Goal: Task Accomplishment & Management: Manage account settings

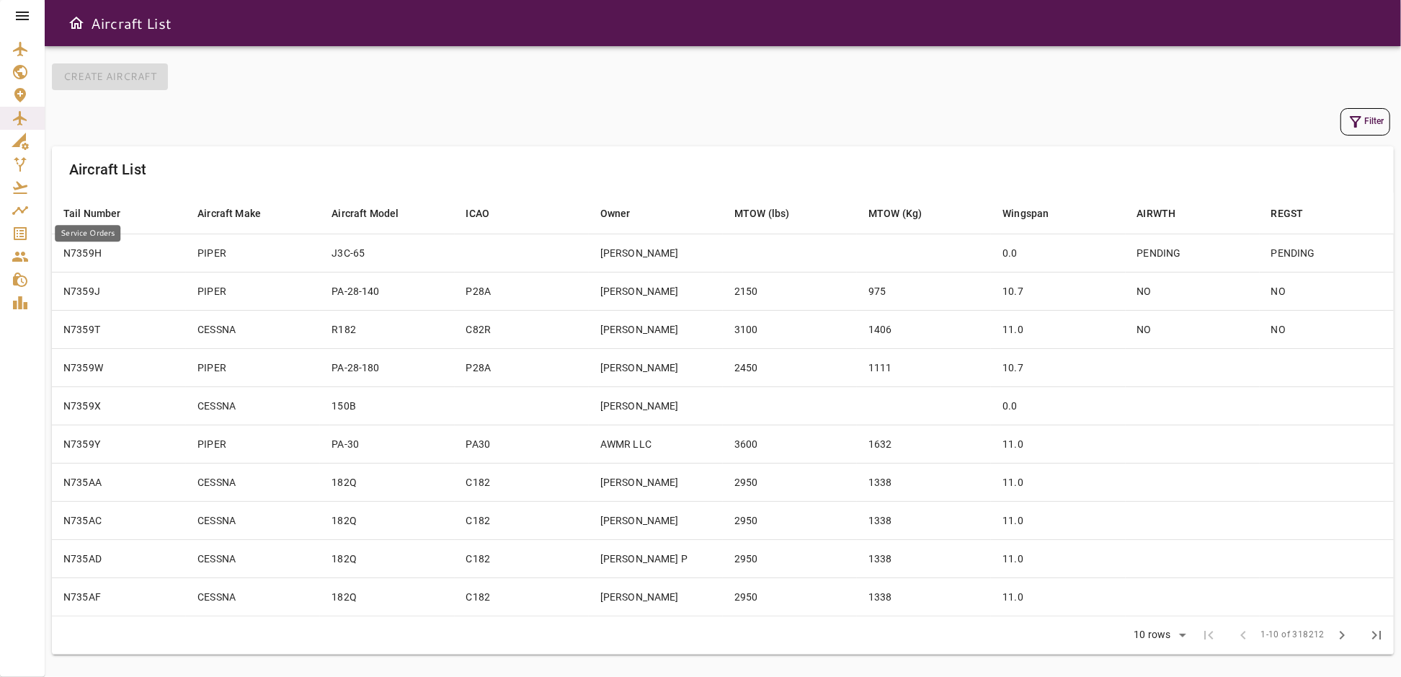
click at [20, 233] on icon "Service Orders" at bounding box center [20, 233] width 13 height 13
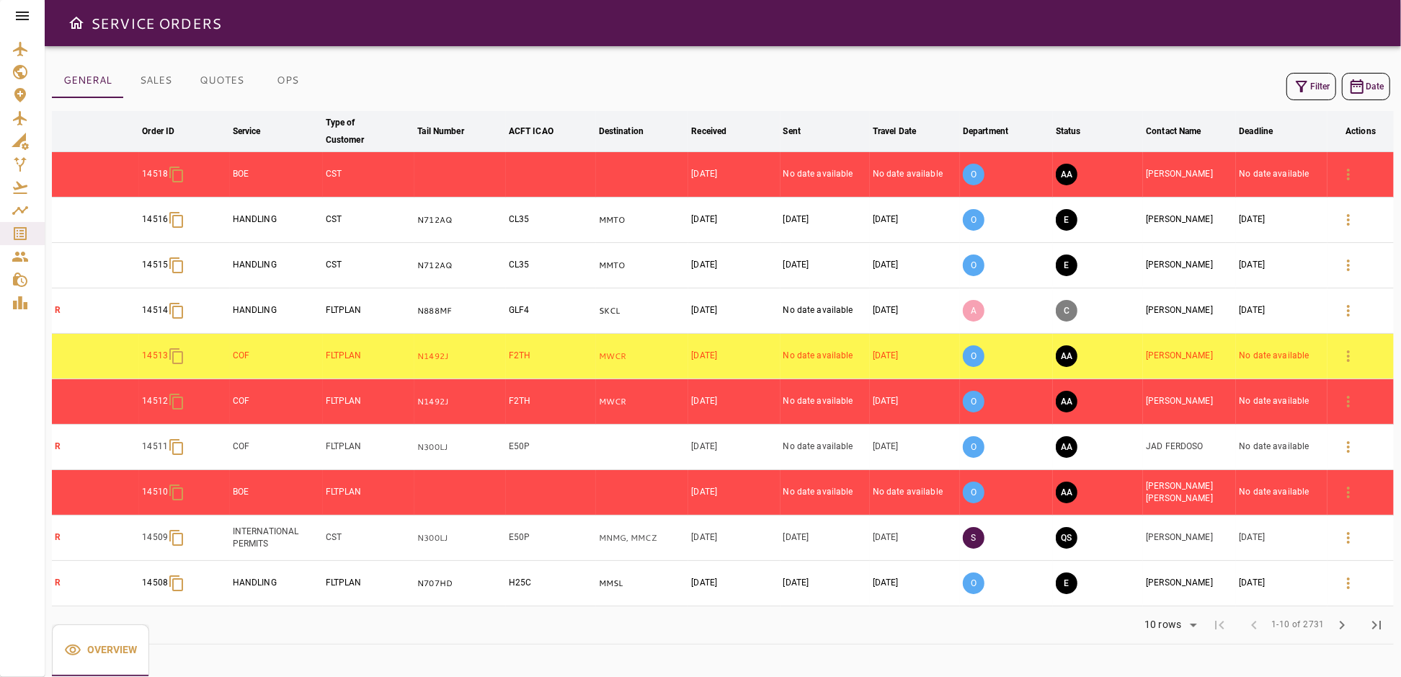
click at [20, 20] on icon at bounding box center [22, 15] width 17 height 17
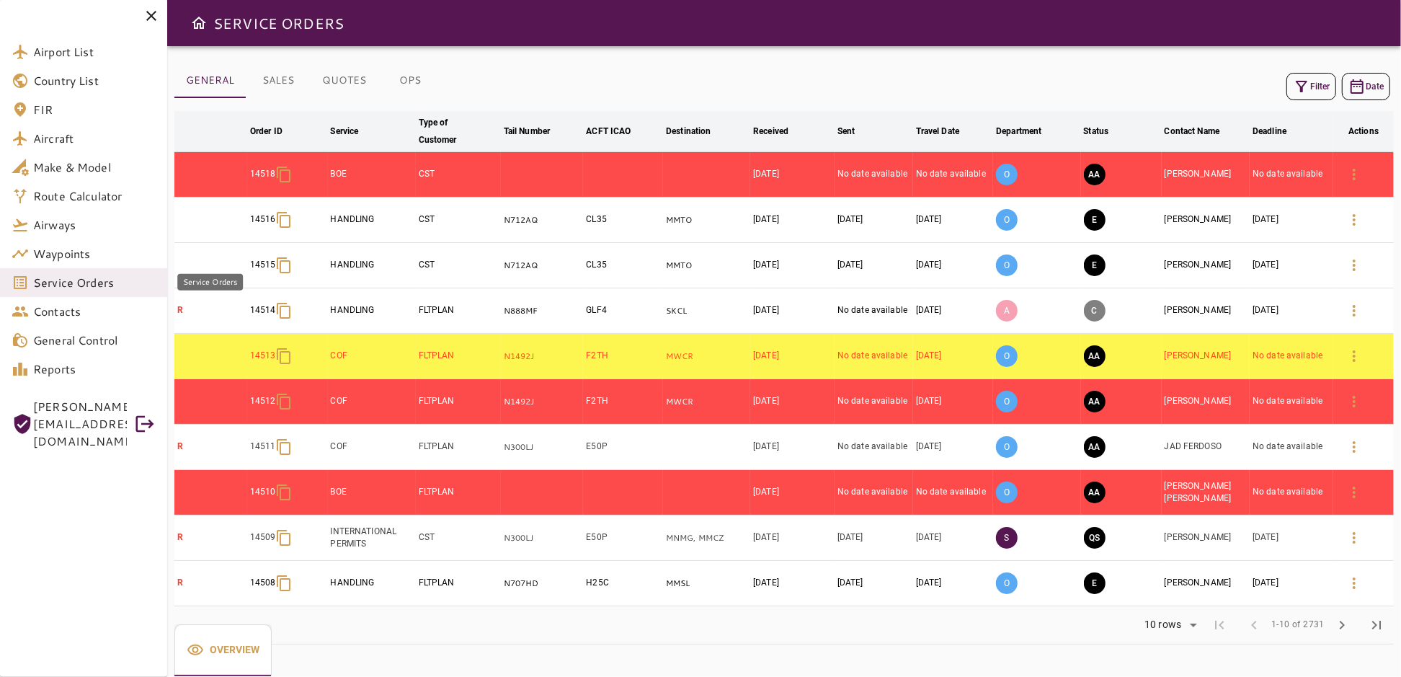
click at [72, 279] on span "Service Orders" at bounding box center [94, 282] width 122 height 17
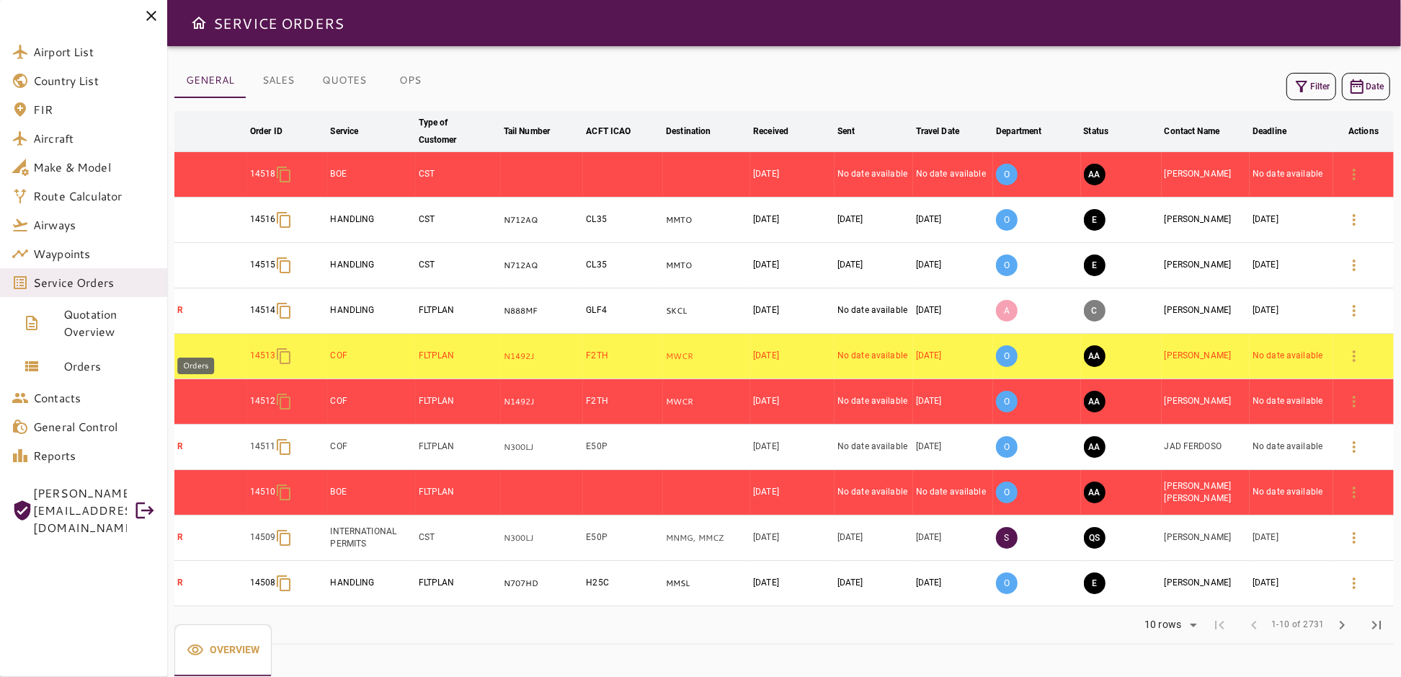
click at [70, 362] on span "Orders" at bounding box center [109, 365] width 92 height 17
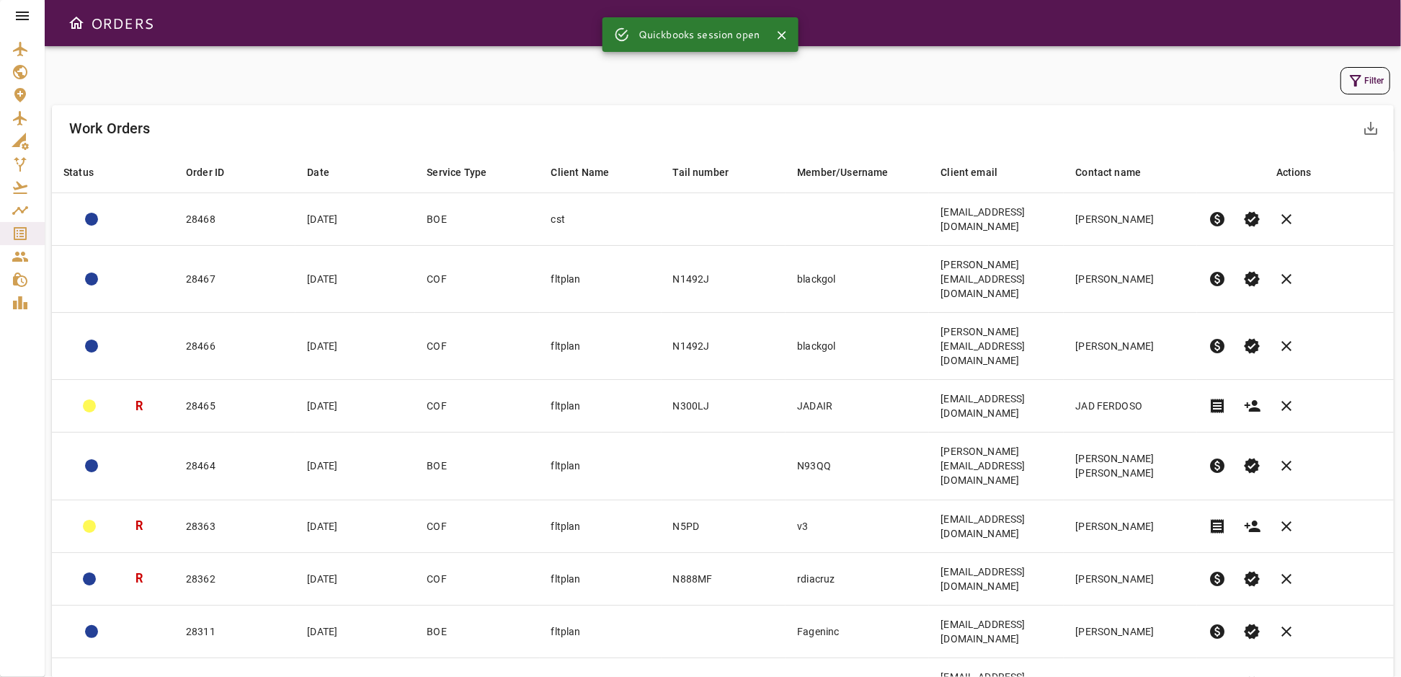
click at [1355, 80] on icon "button" at bounding box center [1355, 80] width 17 height 17
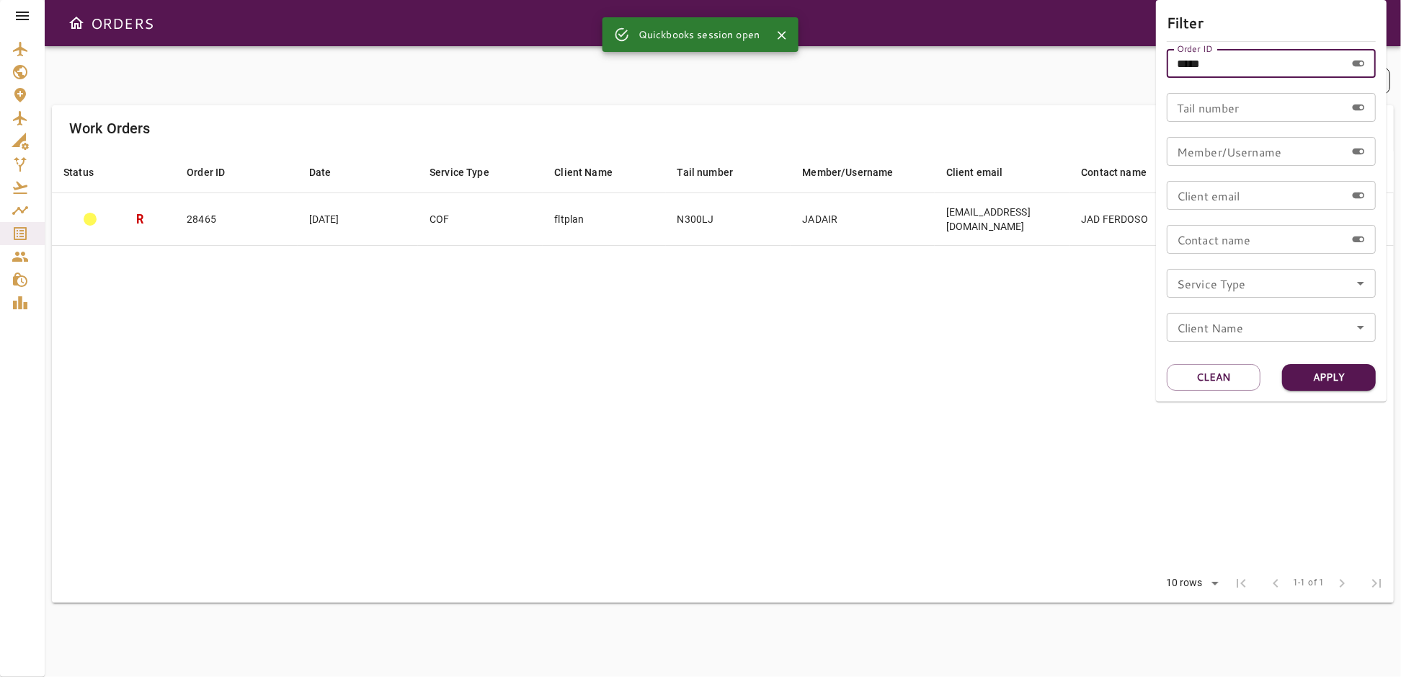
drag, startPoint x: 1238, startPoint y: 66, endPoint x: 1145, endPoint y: 72, distance: 93.1
click at [1145, 72] on div "Filter Order ID ***** Order ID Tail number Tail number Member/Username Member/U…" at bounding box center [700, 338] width 1401 height 677
type input "*"
type input "*****"
click at [1309, 379] on button "Apply" at bounding box center [1329, 377] width 94 height 27
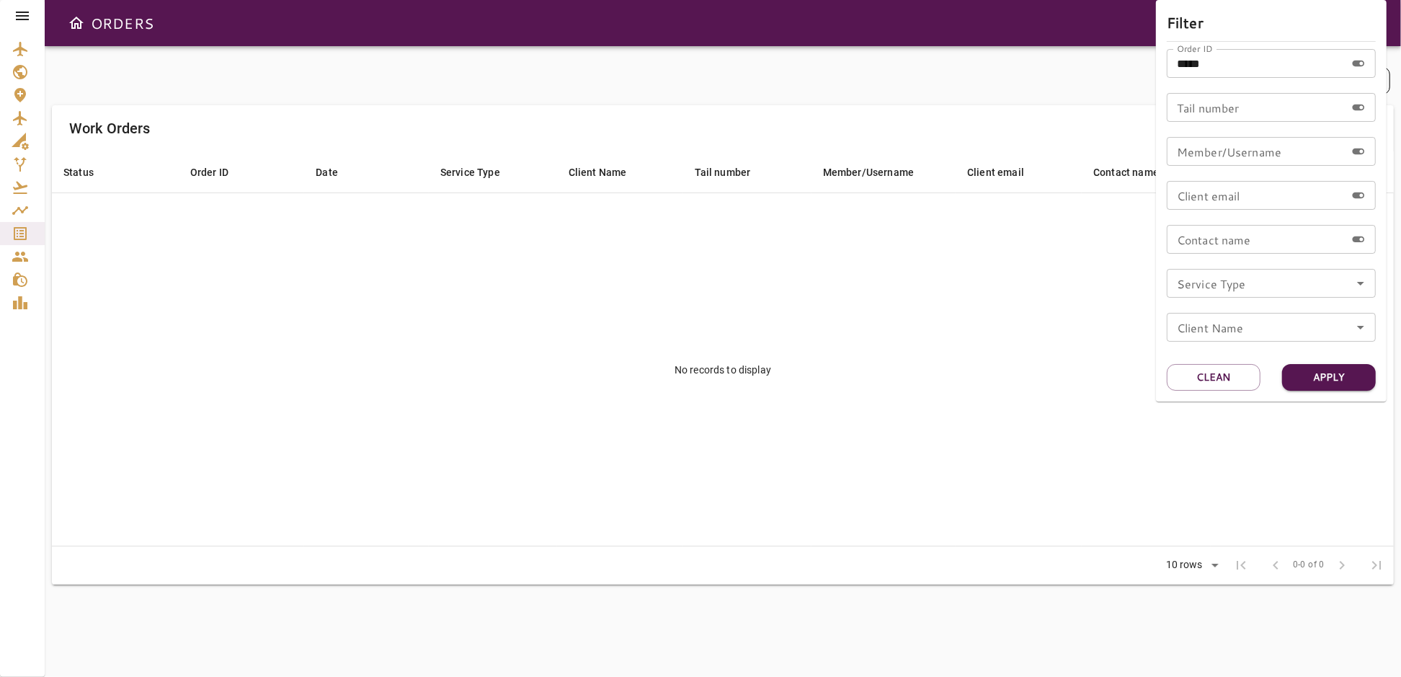
click at [236, 301] on div at bounding box center [700, 338] width 1401 height 677
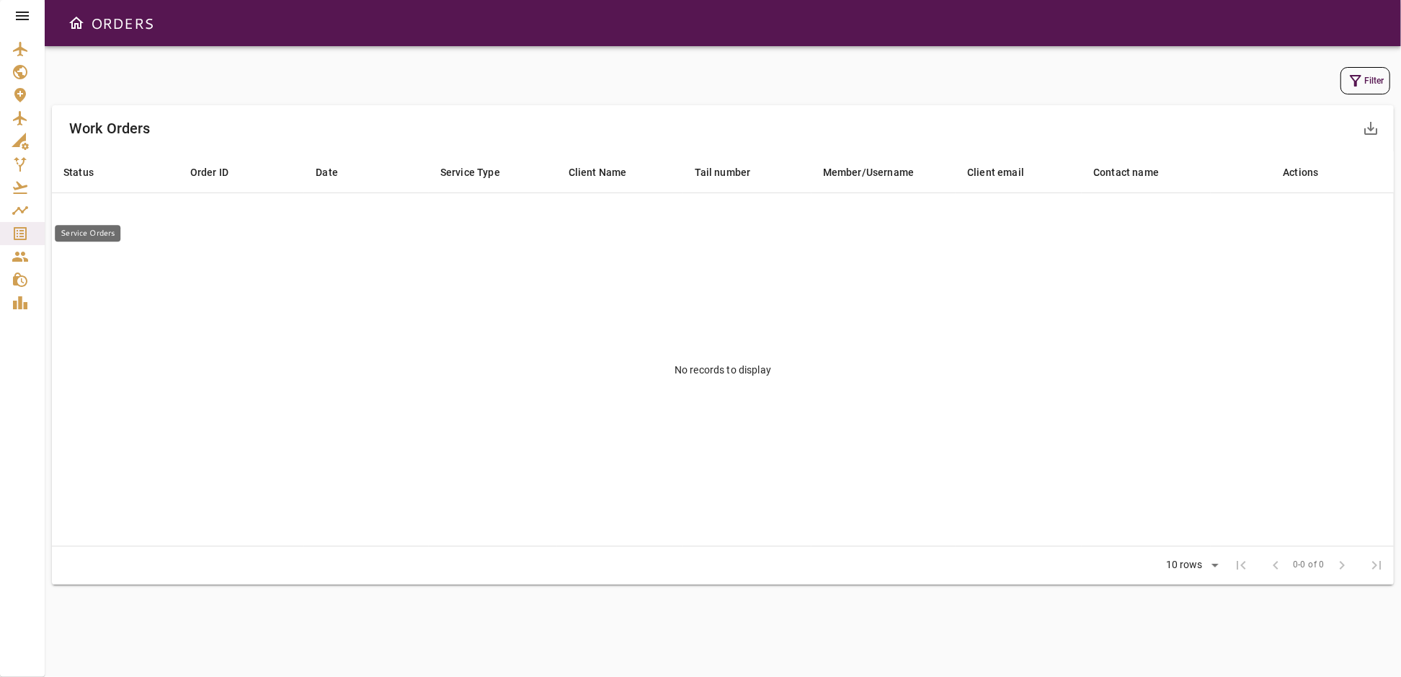
click at [19, 230] on icon "Service Orders" at bounding box center [20, 233] width 13 height 13
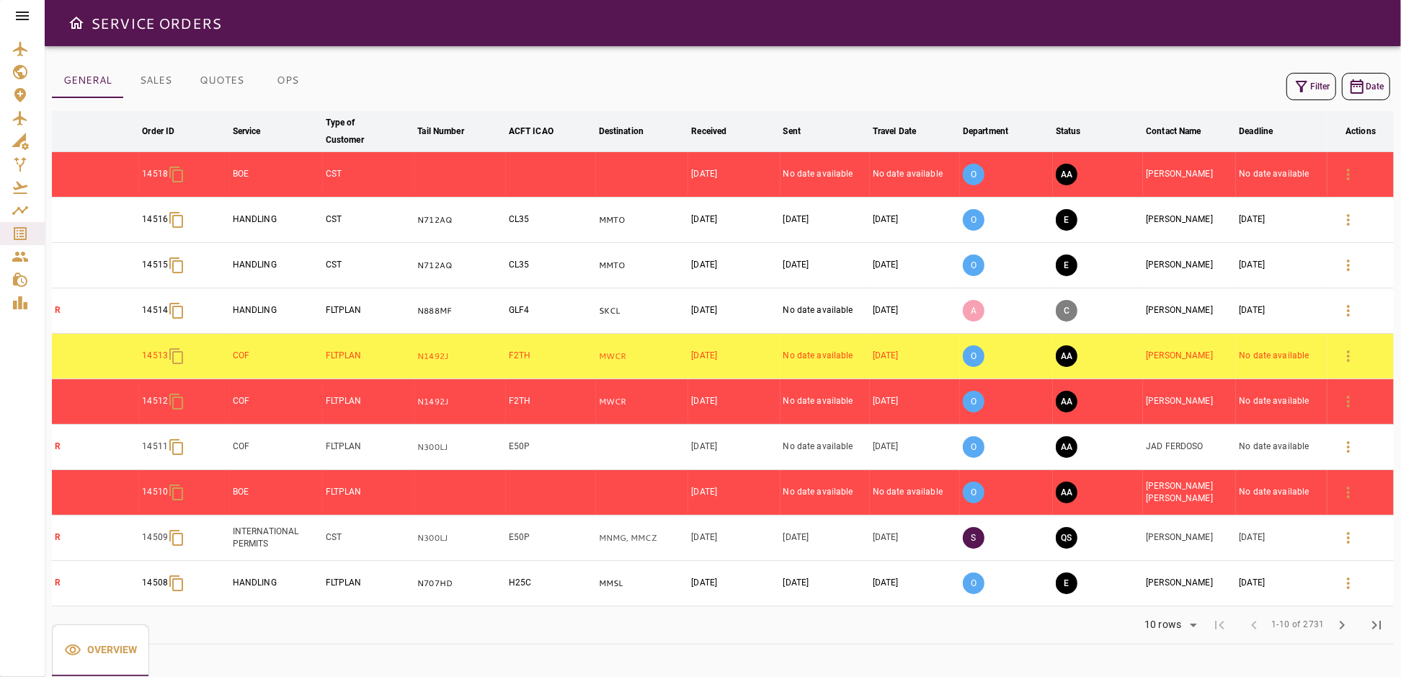
click at [1305, 84] on icon "button" at bounding box center [1302, 87] width 12 height 12
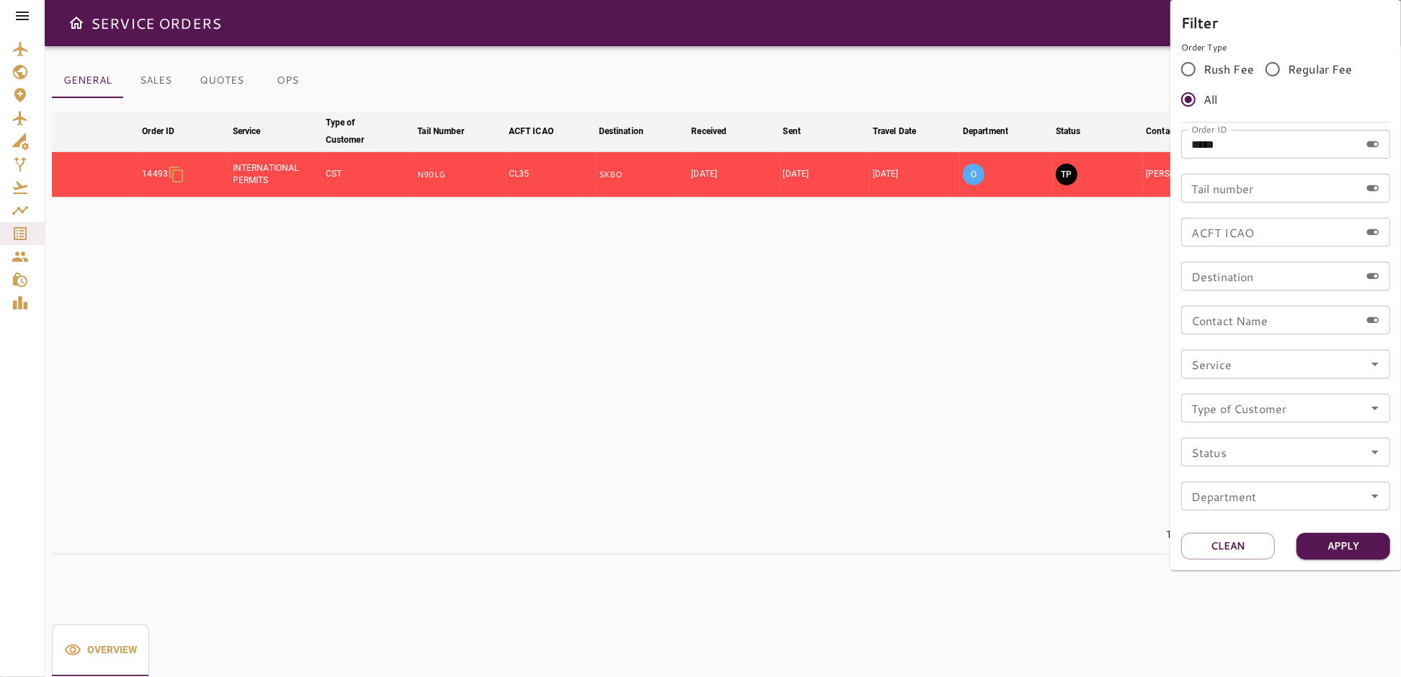
click at [1239, 142] on input "*****" at bounding box center [1270, 144] width 179 height 29
click at [1364, 544] on button "Apply" at bounding box center [1343, 546] width 94 height 27
click at [992, 471] on div at bounding box center [700, 338] width 1401 height 677
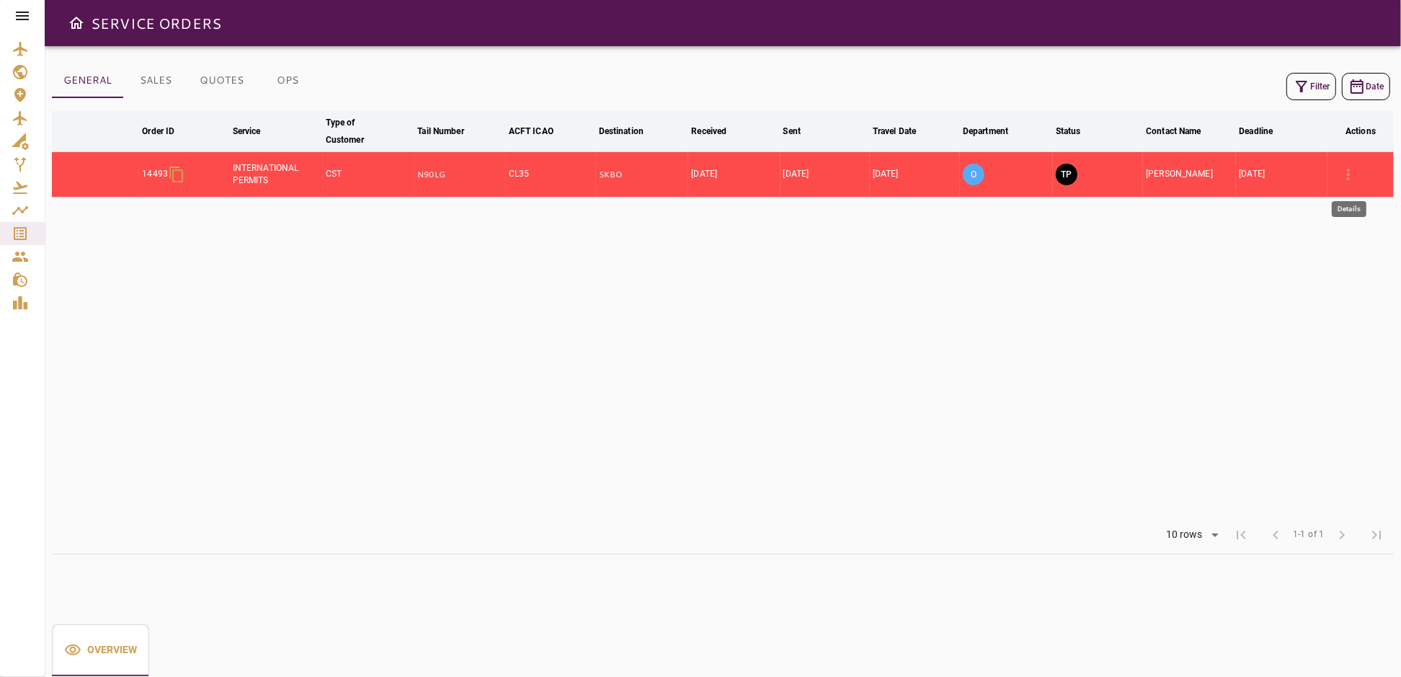
click at [1349, 169] on icon "button" at bounding box center [1348, 175] width 3 height 12
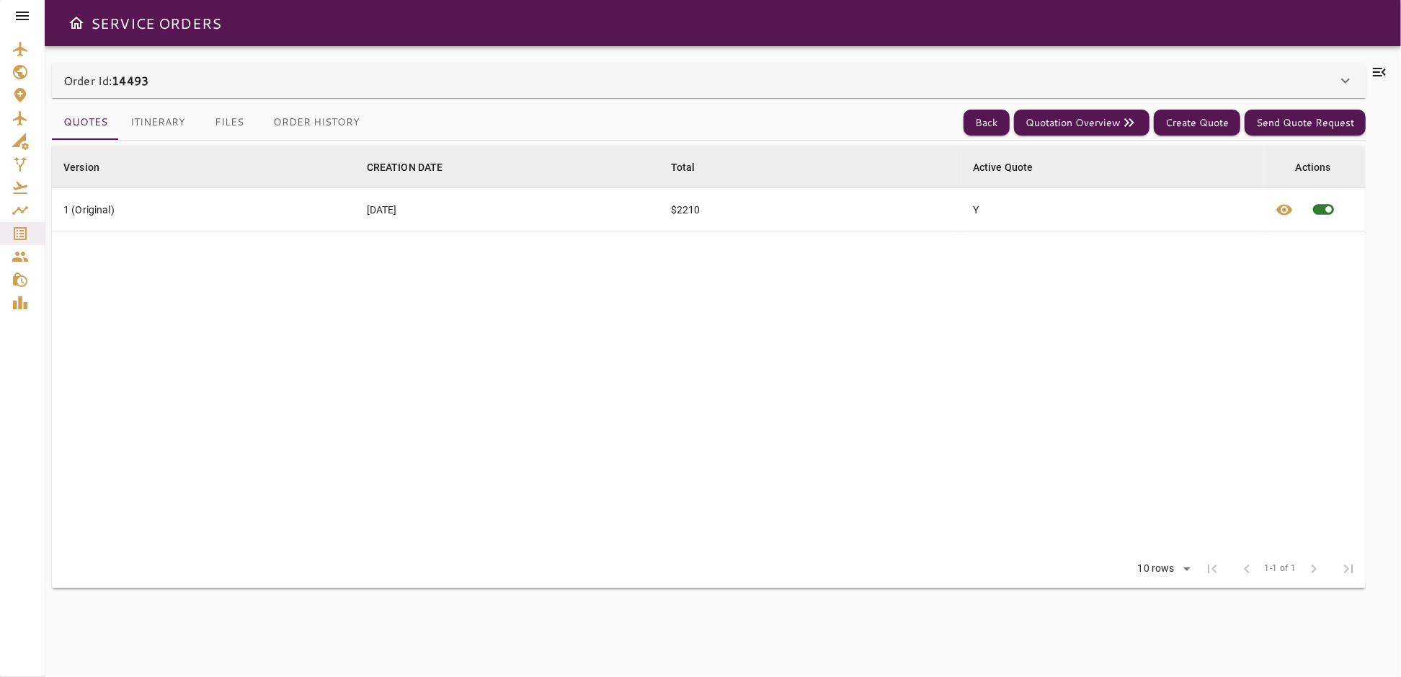
click at [223, 125] on button "Files" at bounding box center [229, 122] width 65 height 35
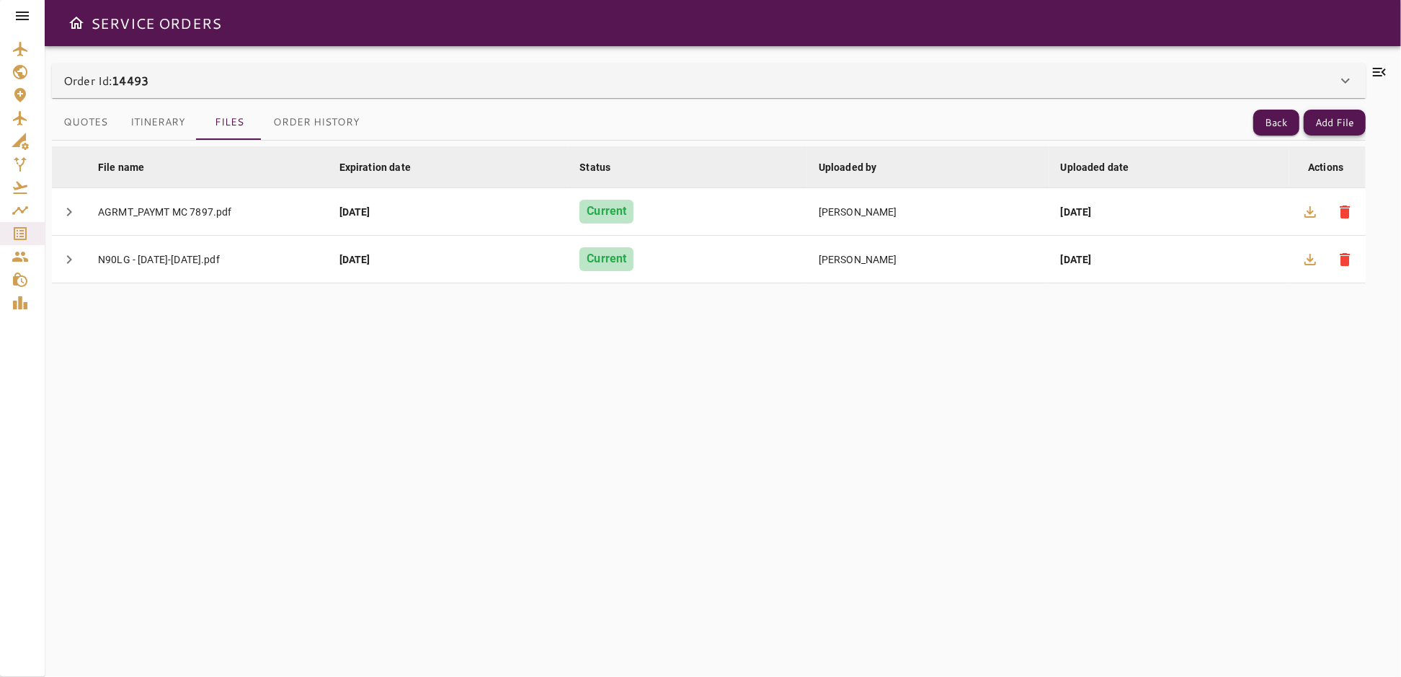
click at [1347, 120] on button "Add File" at bounding box center [1335, 123] width 62 height 27
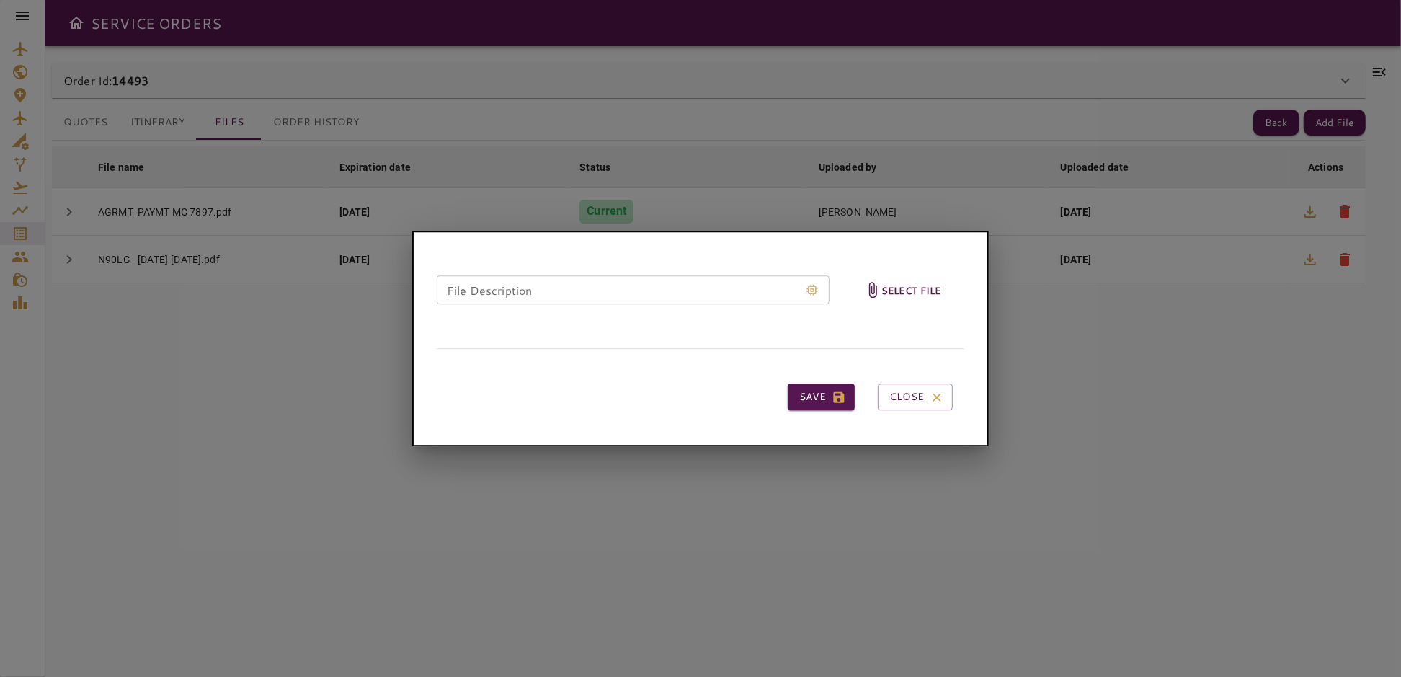
click at [917, 288] on h6 "Select file" at bounding box center [911, 290] width 60 height 17
click at [0, 0] on input "Select file" at bounding box center [0, 0] width 0 height 0
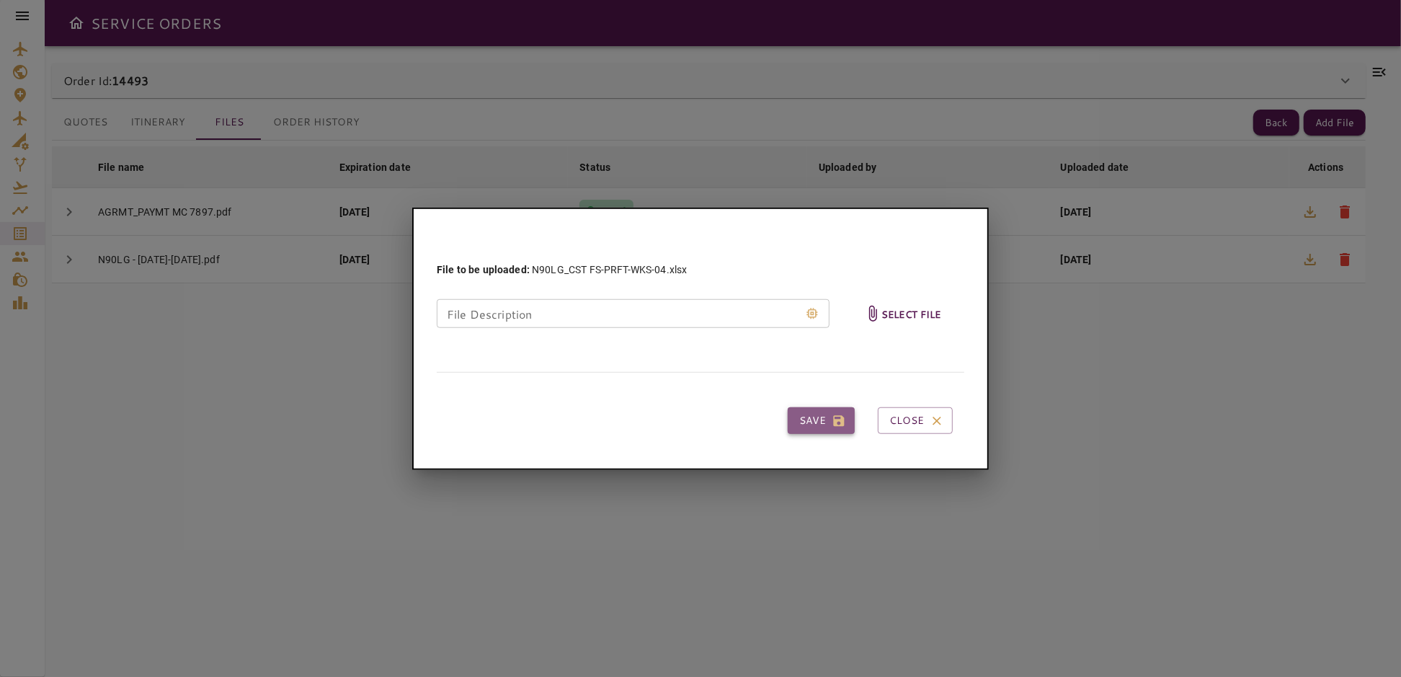
click at [821, 417] on button "Save" at bounding box center [821, 420] width 67 height 27
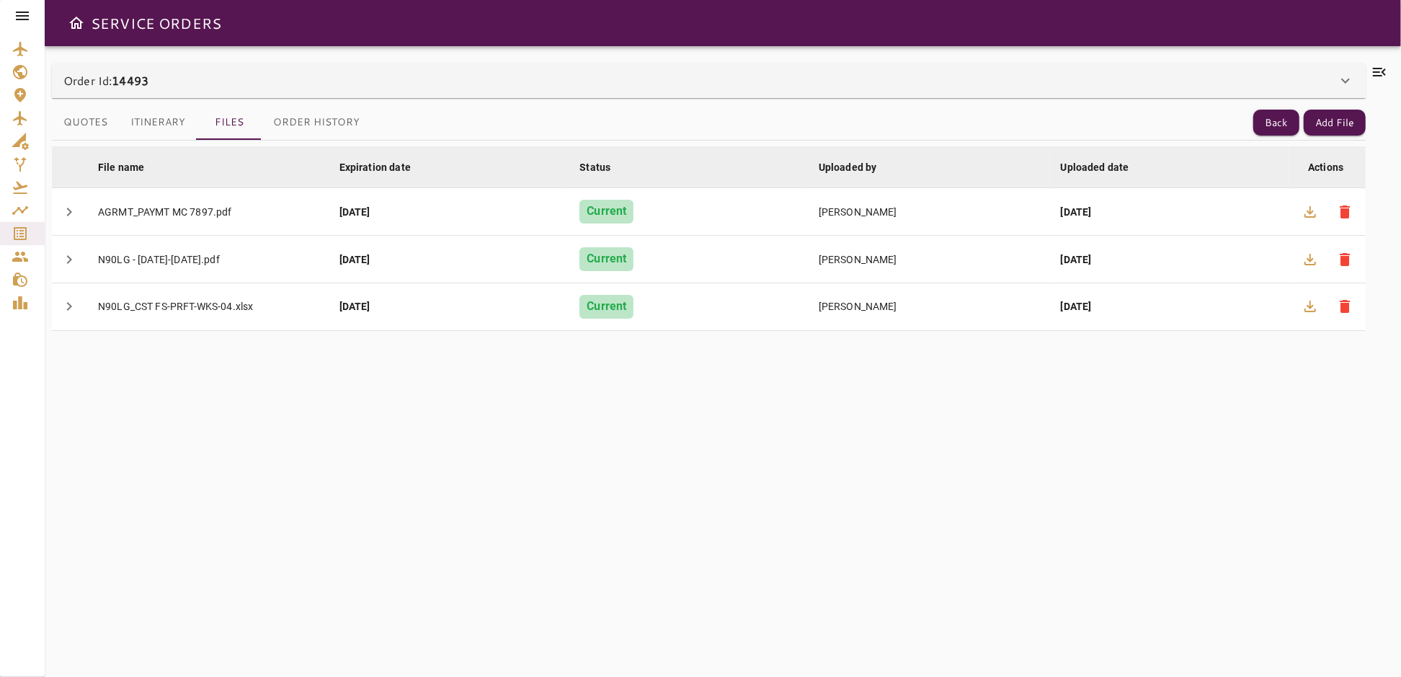
click at [1376, 71] on icon at bounding box center [1379, 71] width 17 height 17
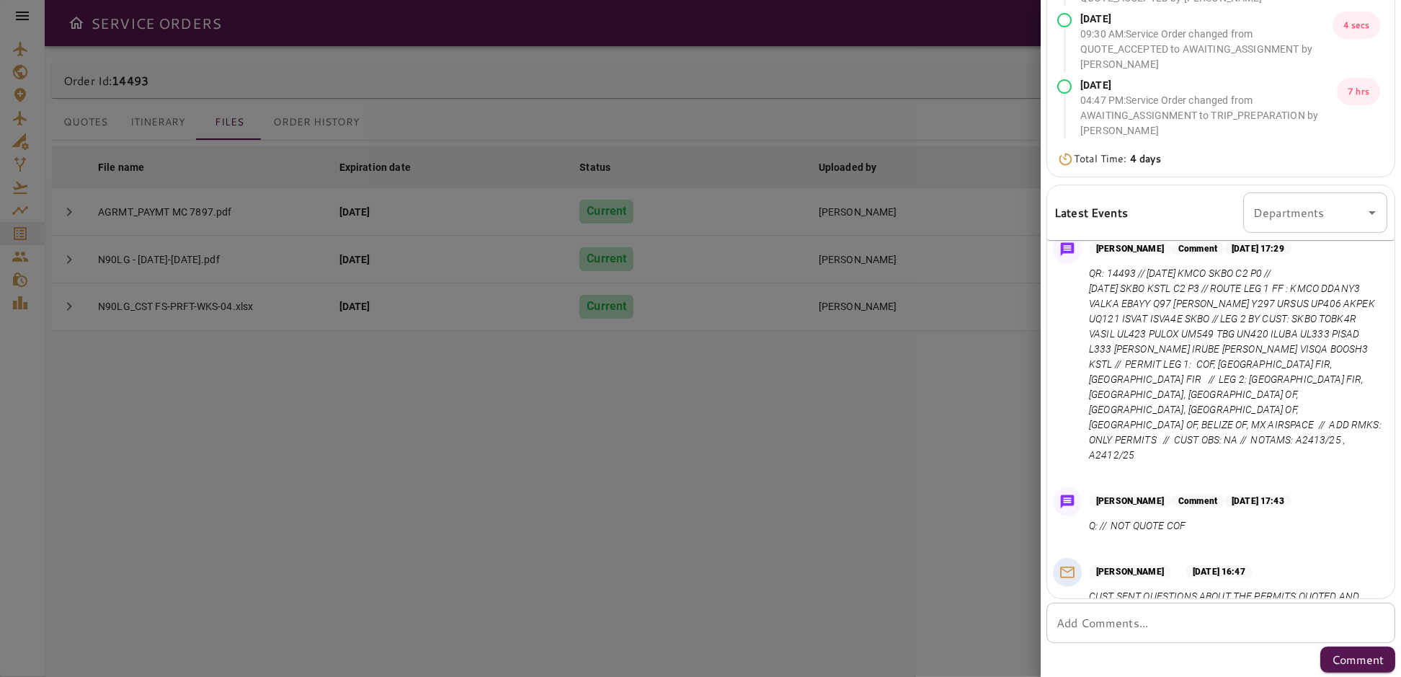
scroll to position [809, 0]
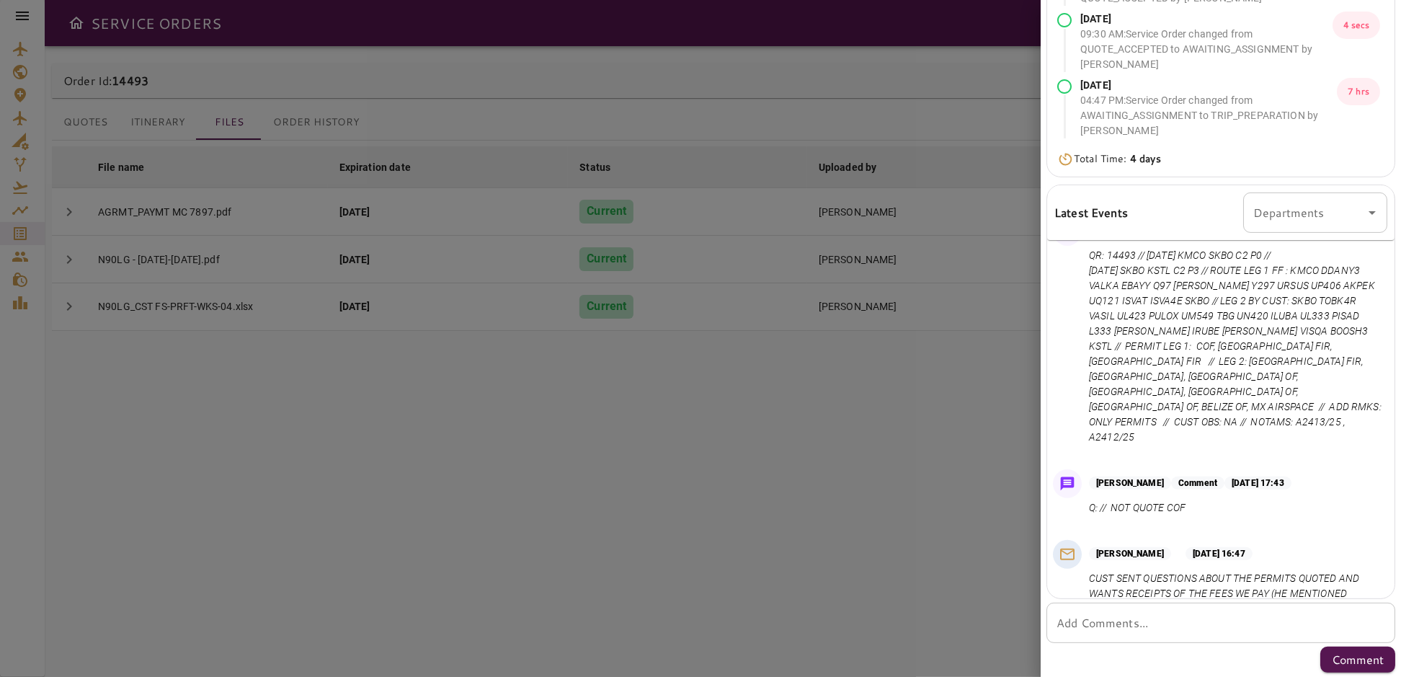
click at [1106, 624] on textarea "Add Comments..." at bounding box center [1220, 623] width 329 height 17
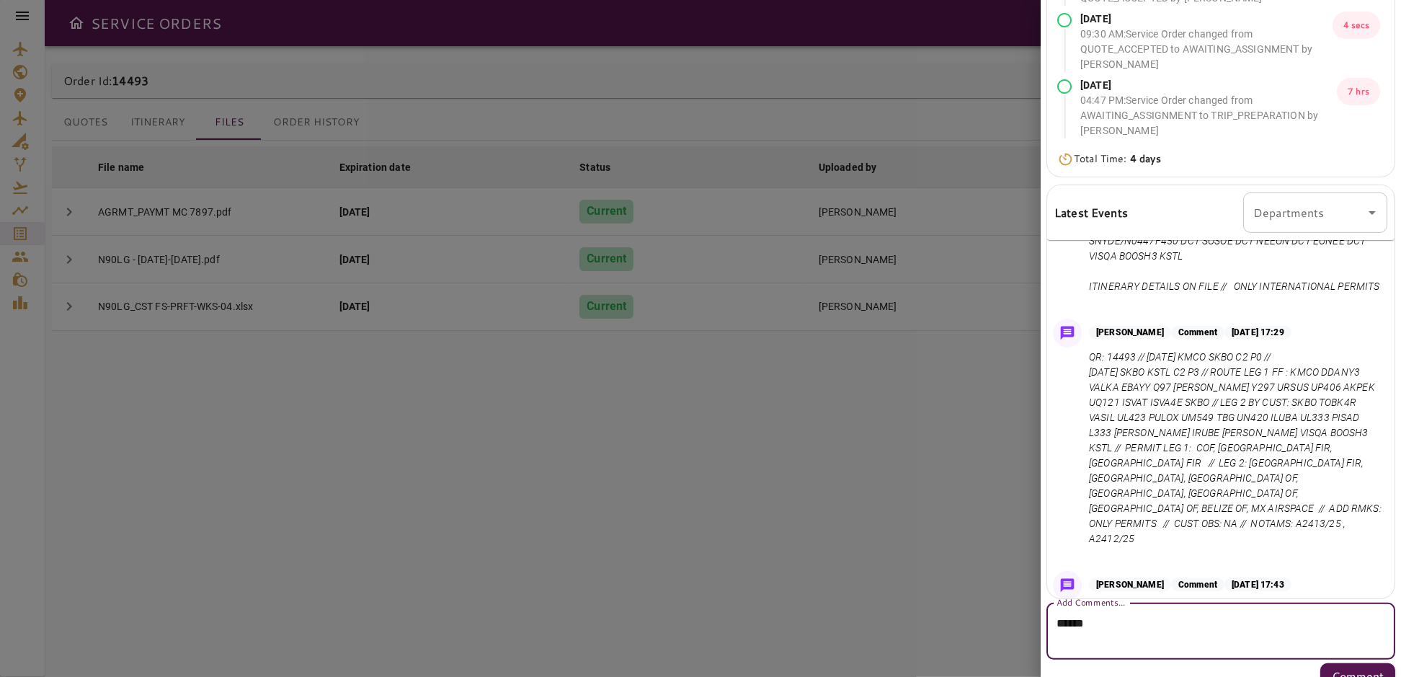
scroll to position [679, 0]
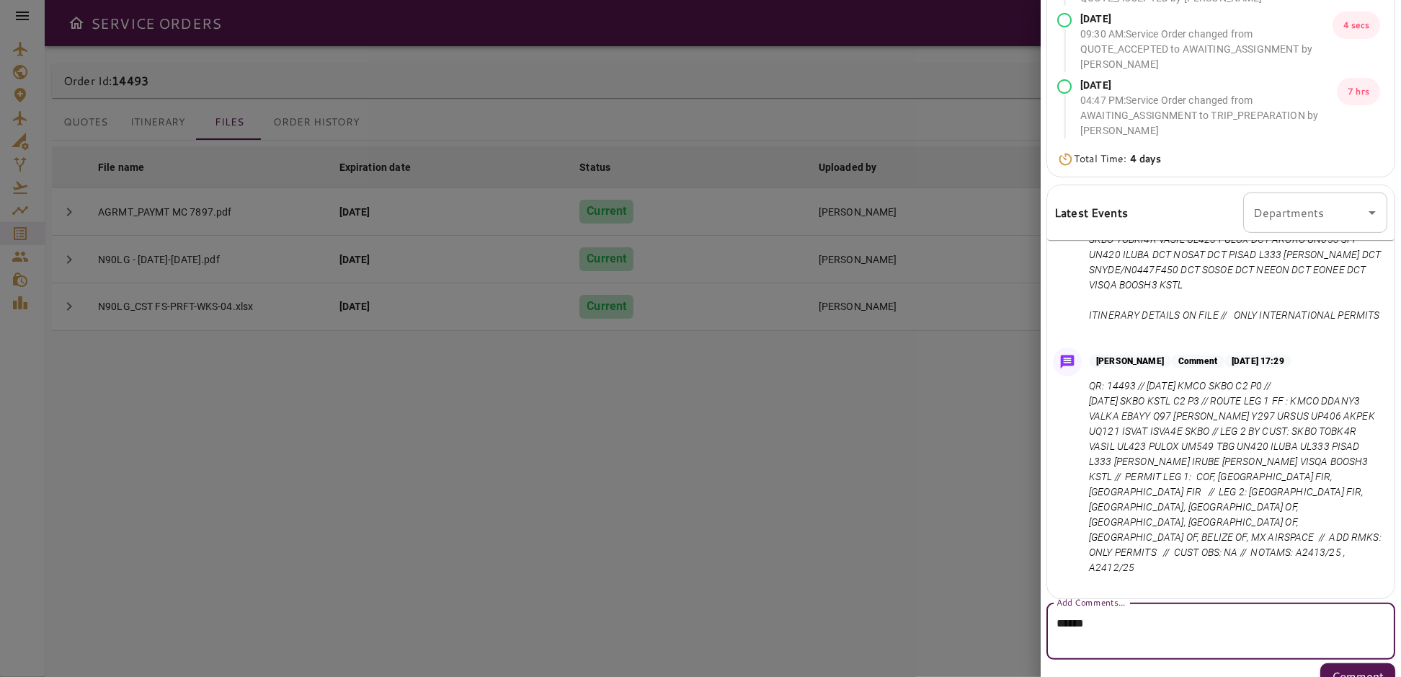
type textarea "*****"
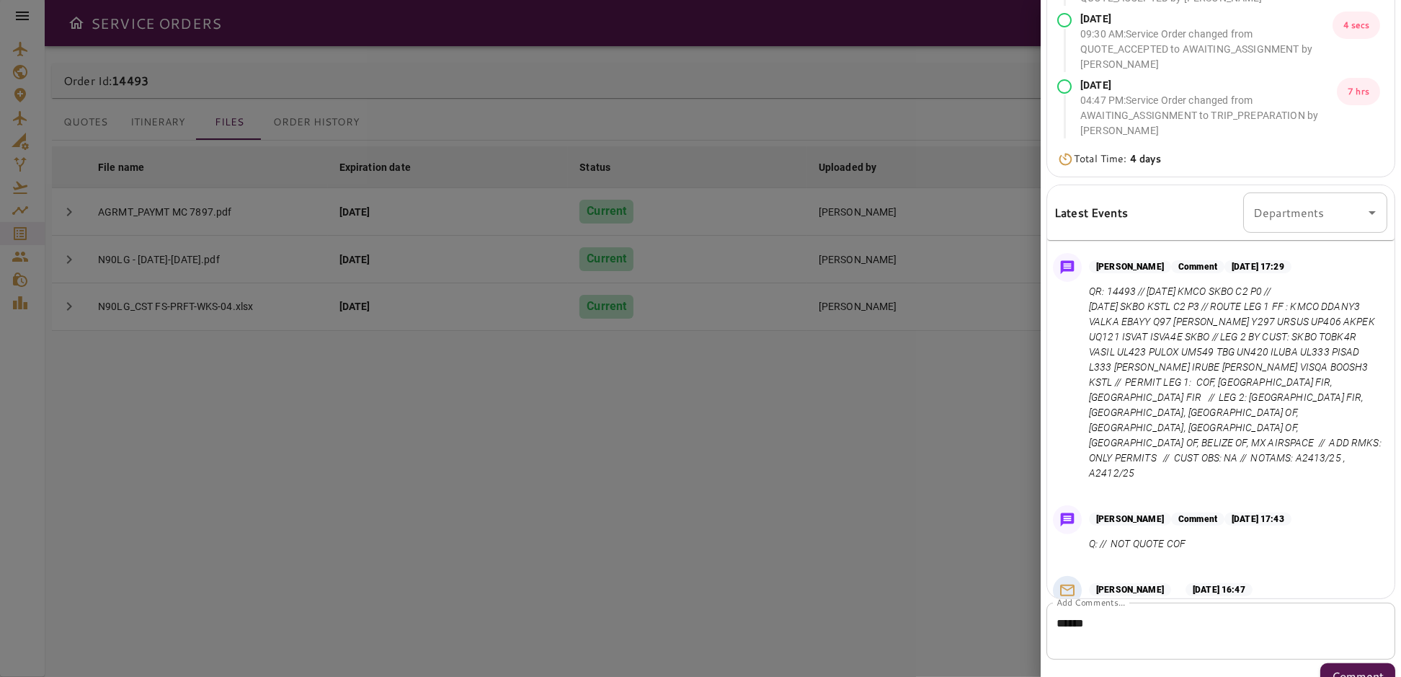
scroll to position [796, 0]
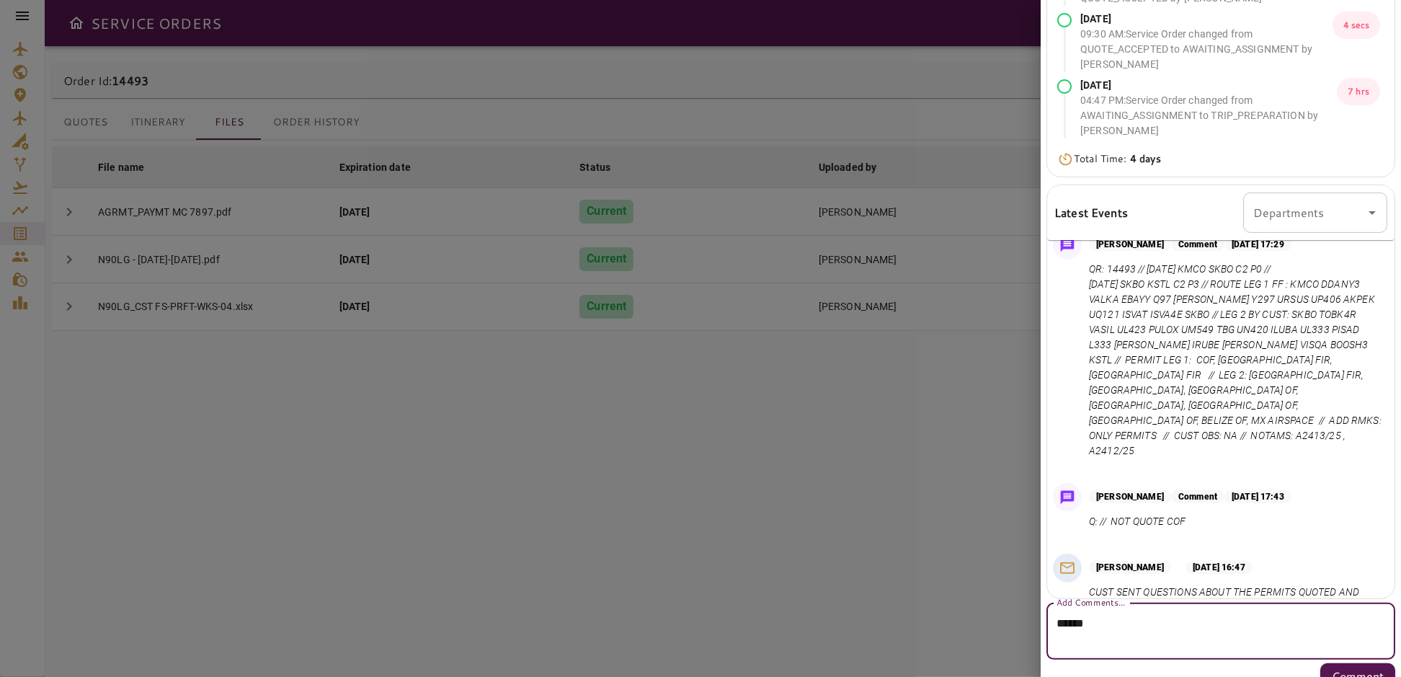
click at [1097, 623] on textarea "*****" at bounding box center [1215, 631] width 318 height 33
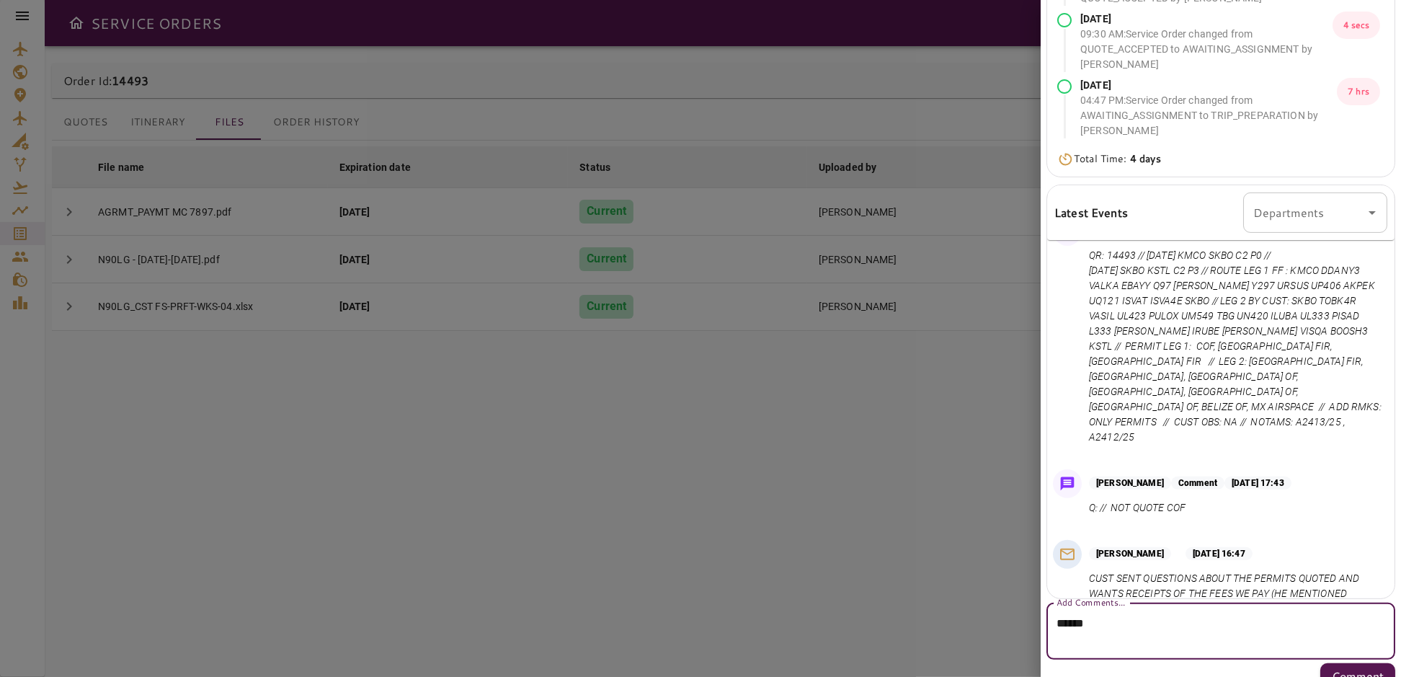
scroll to position [744, 0]
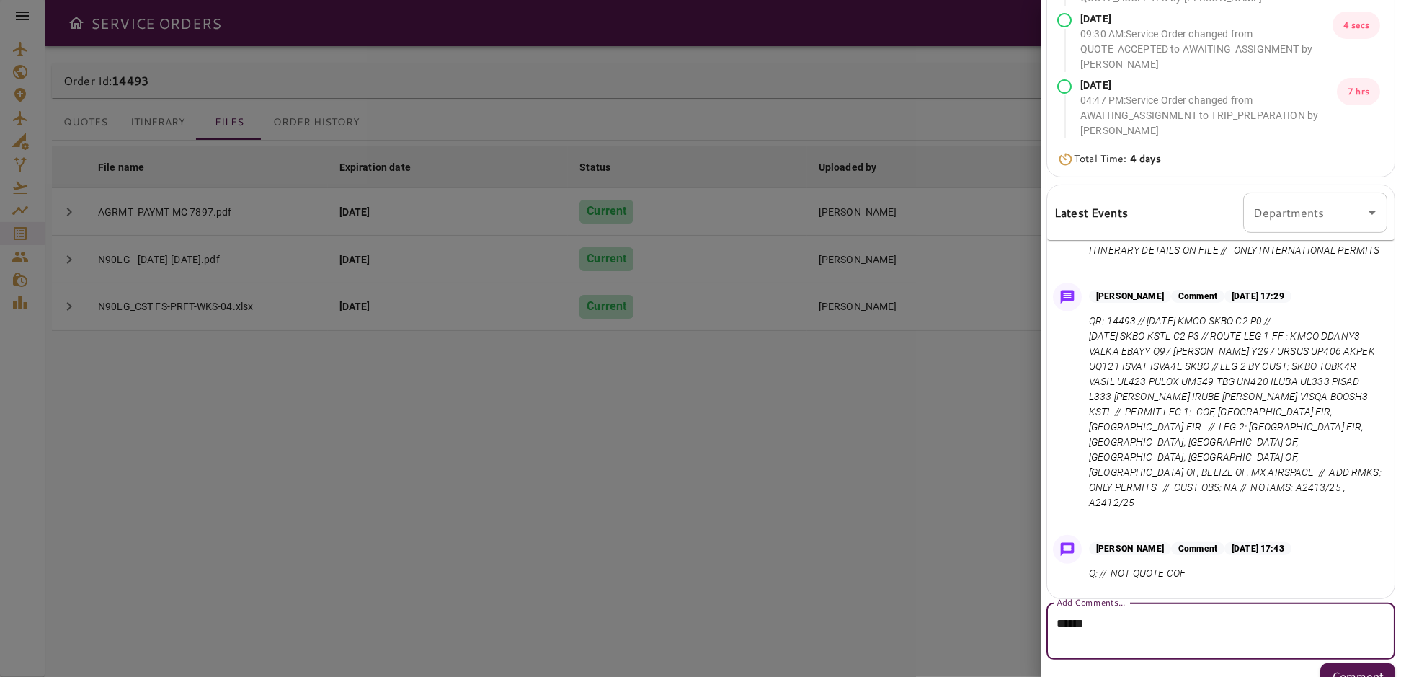
click at [631, 492] on div at bounding box center [700, 338] width 1401 height 677
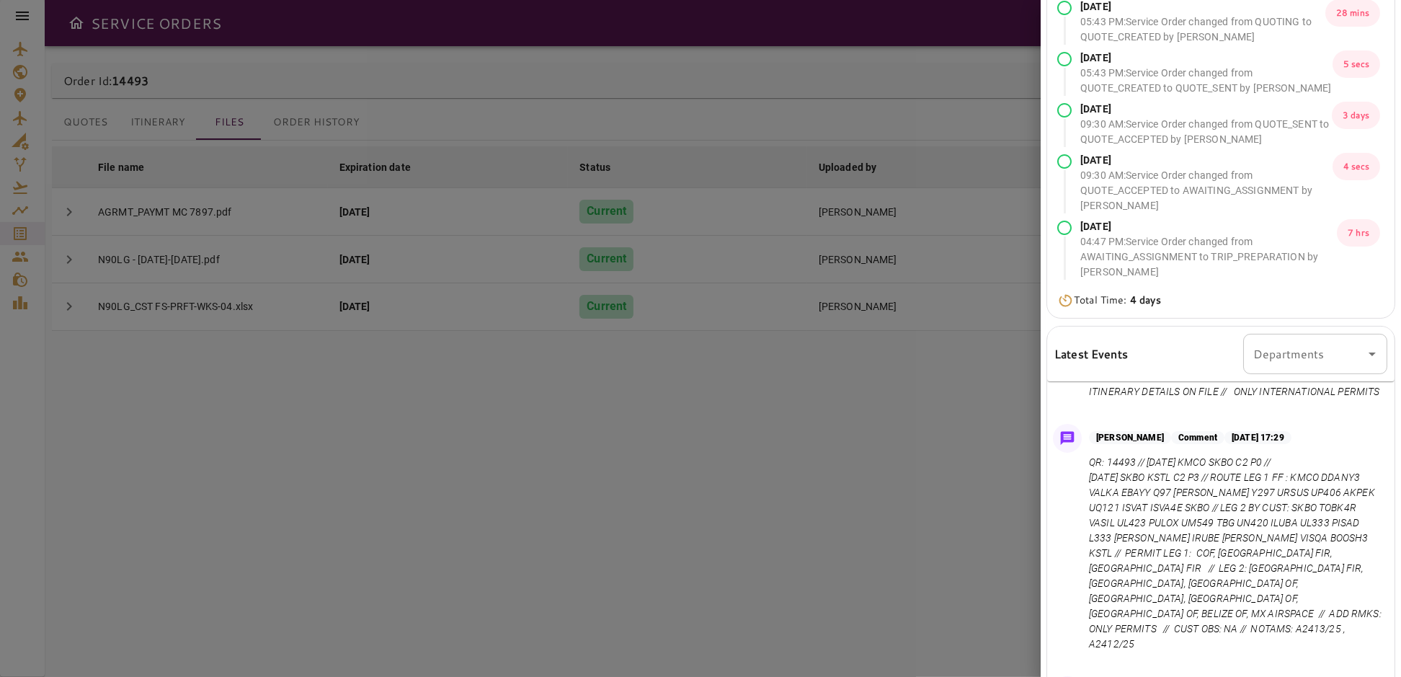
scroll to position [0, 0]
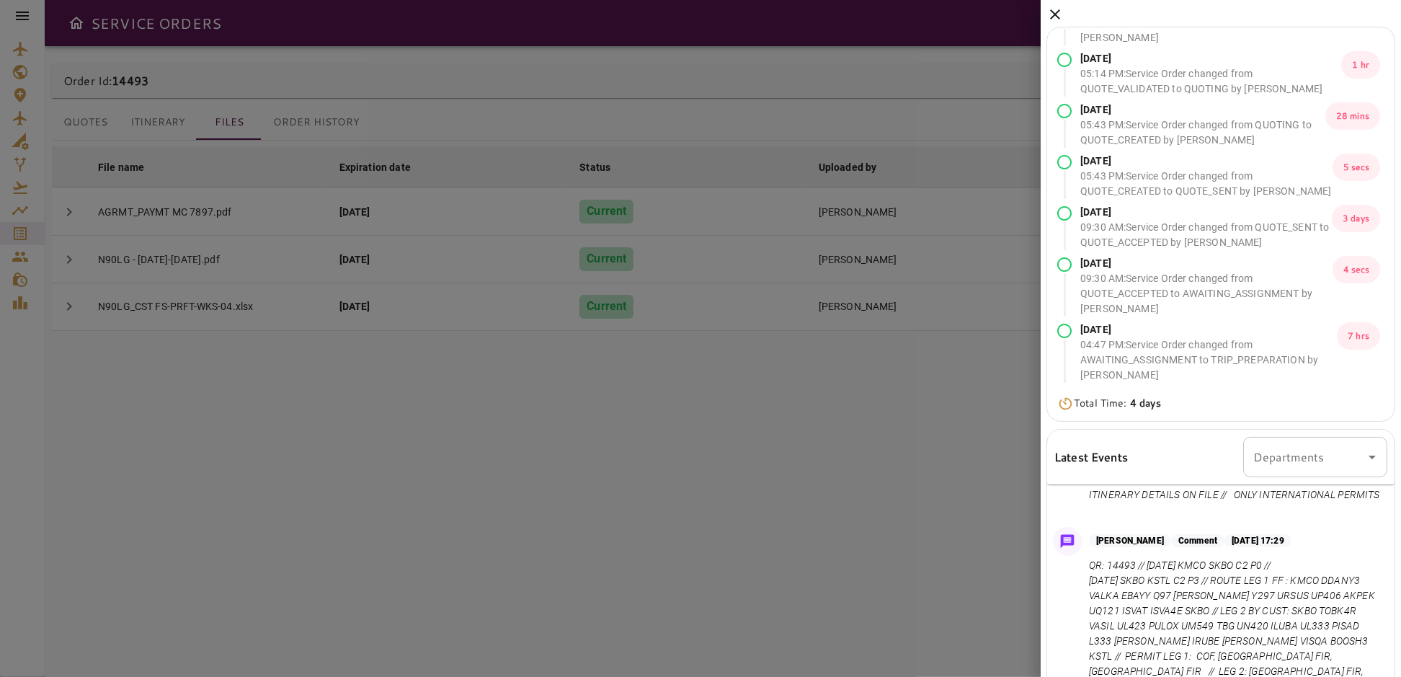
click at [1059, 17] on icon at bounding box center [1055, 14] width 10 height 10
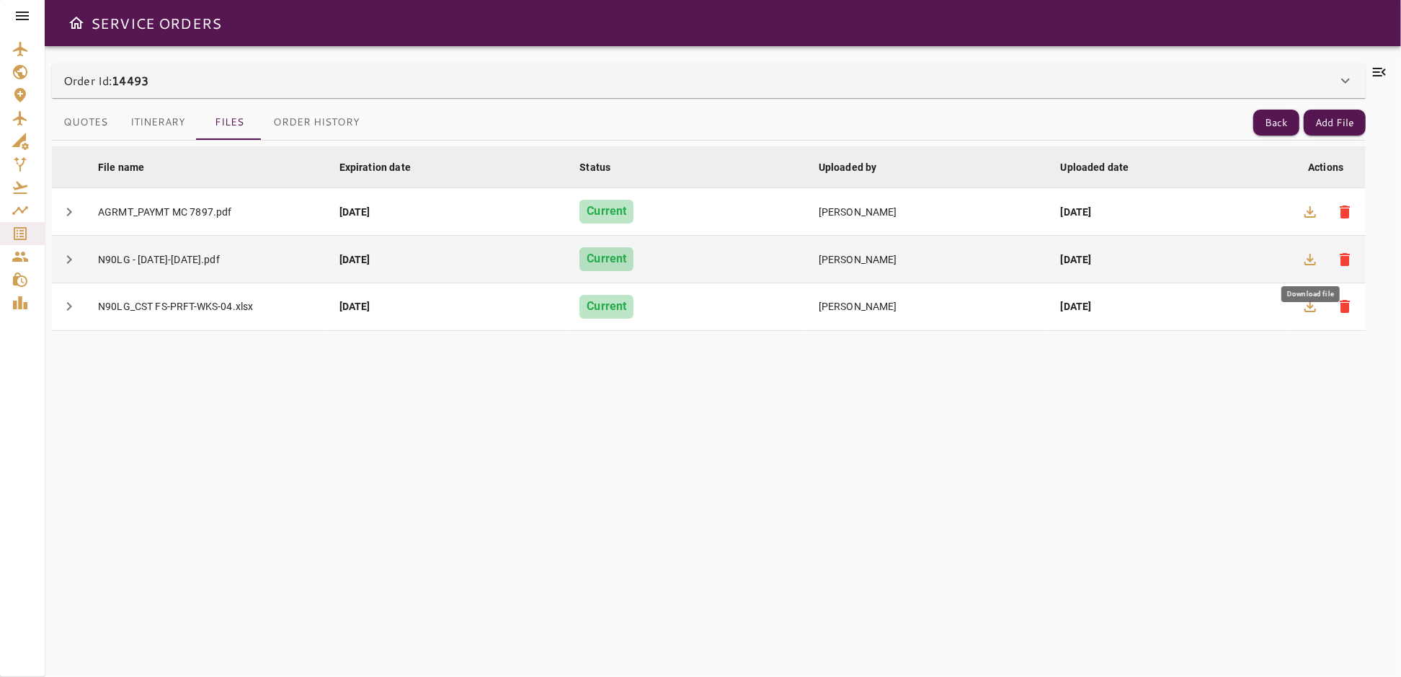
click at [1310, 259] on icon "button" at bounding box center [1310, 260] width 12 height 12
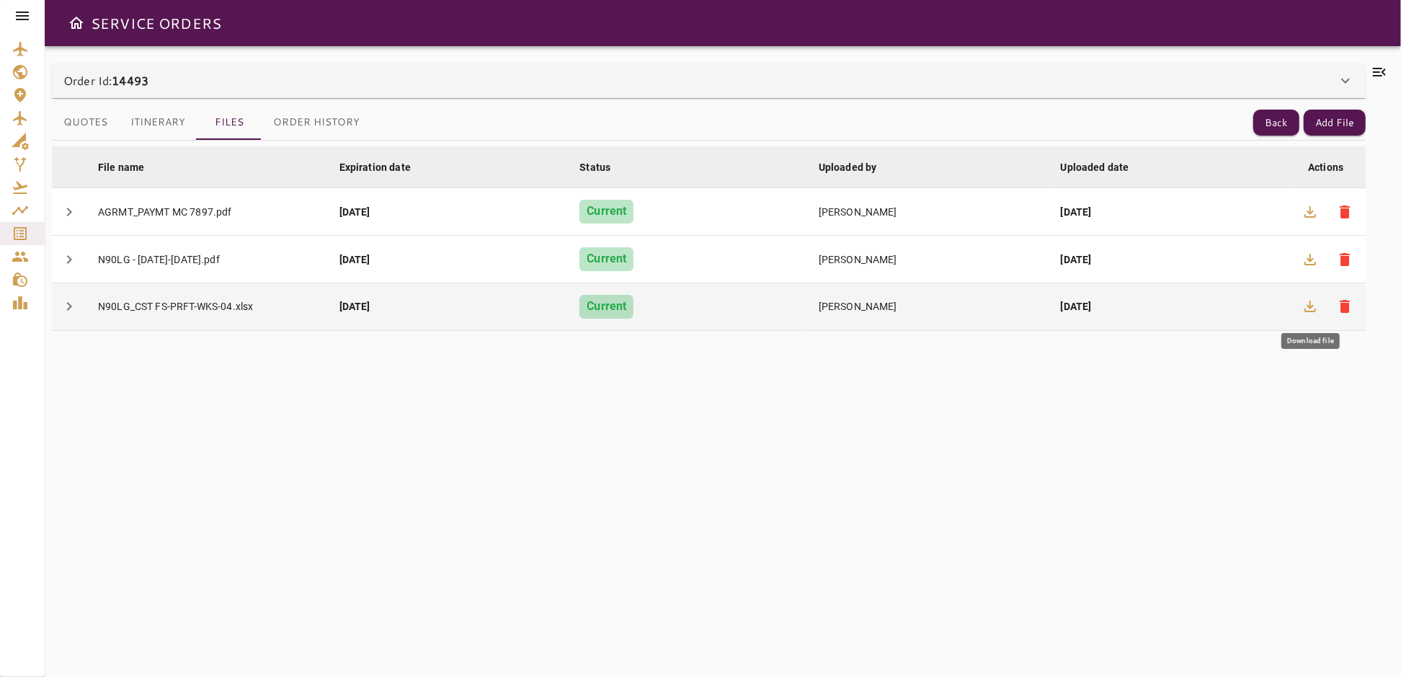
click at [1306, 304] on icon "button" at bounding box center [1310, 306] width 12 height 12
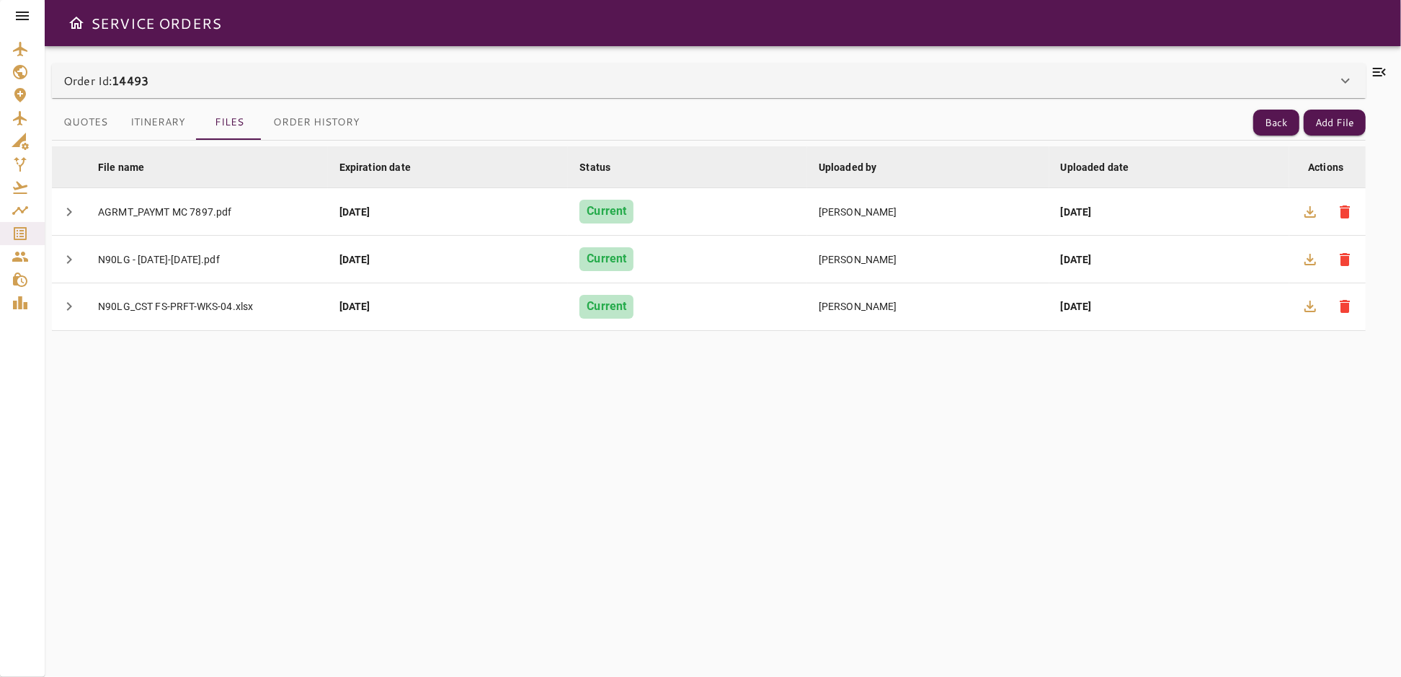
click at [1386, 73] on icon at bounding box center [1379, 71] width 17 height 17
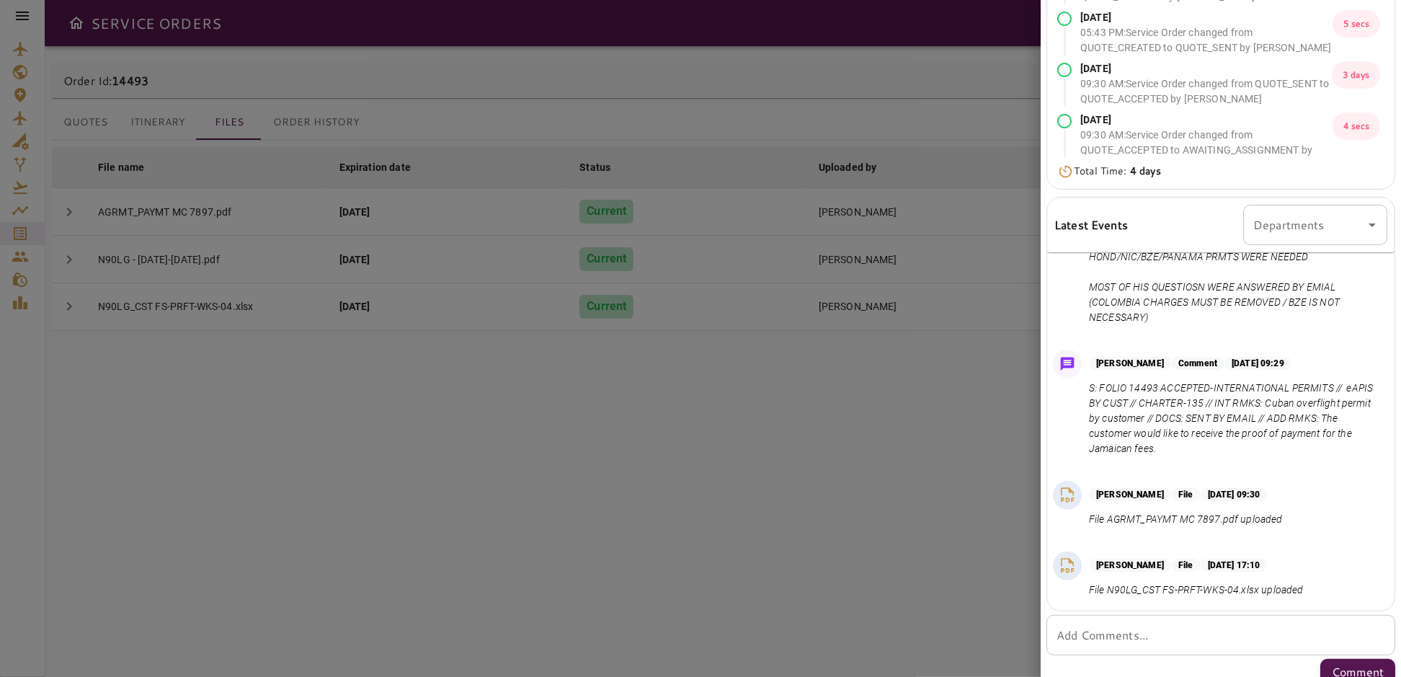
scroll to position [244, 0]
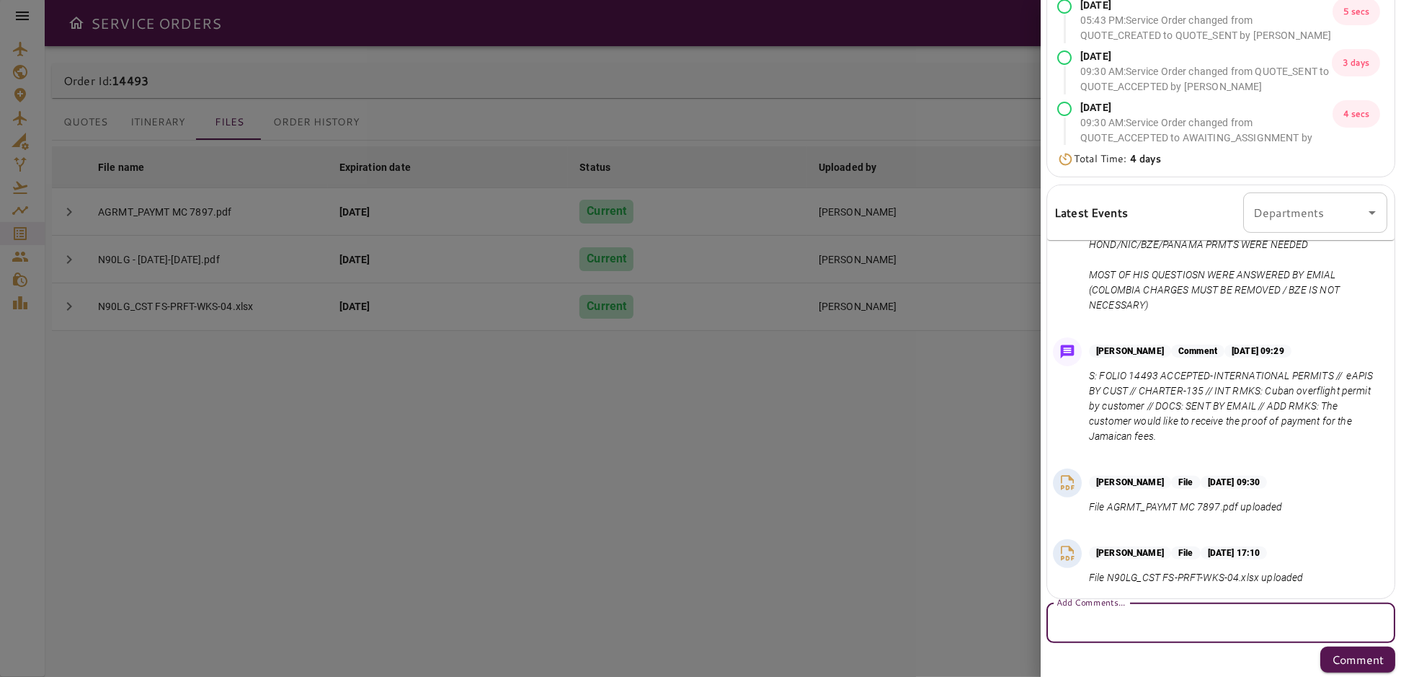
click at [1121, 625] on textarea "Add Comments..." at bounding box center [1220, 623] width 329 height 17
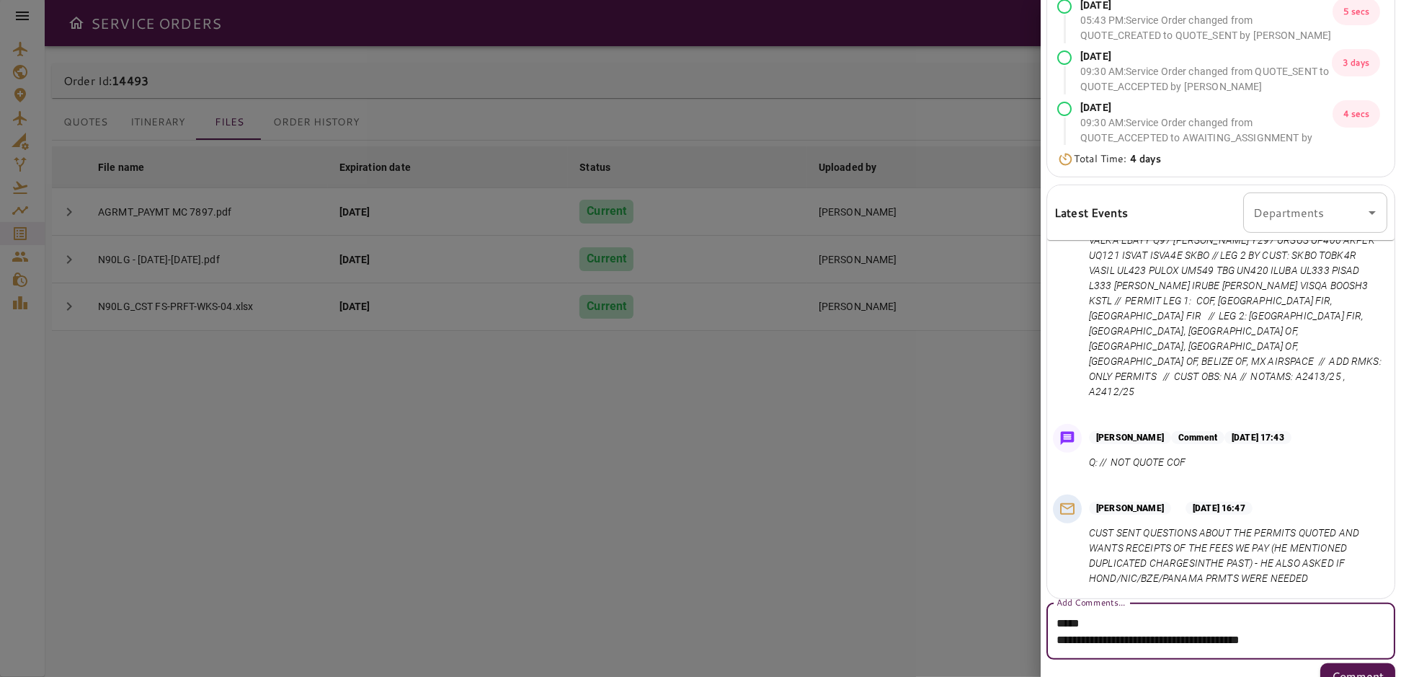
scroll to position [875, 0]
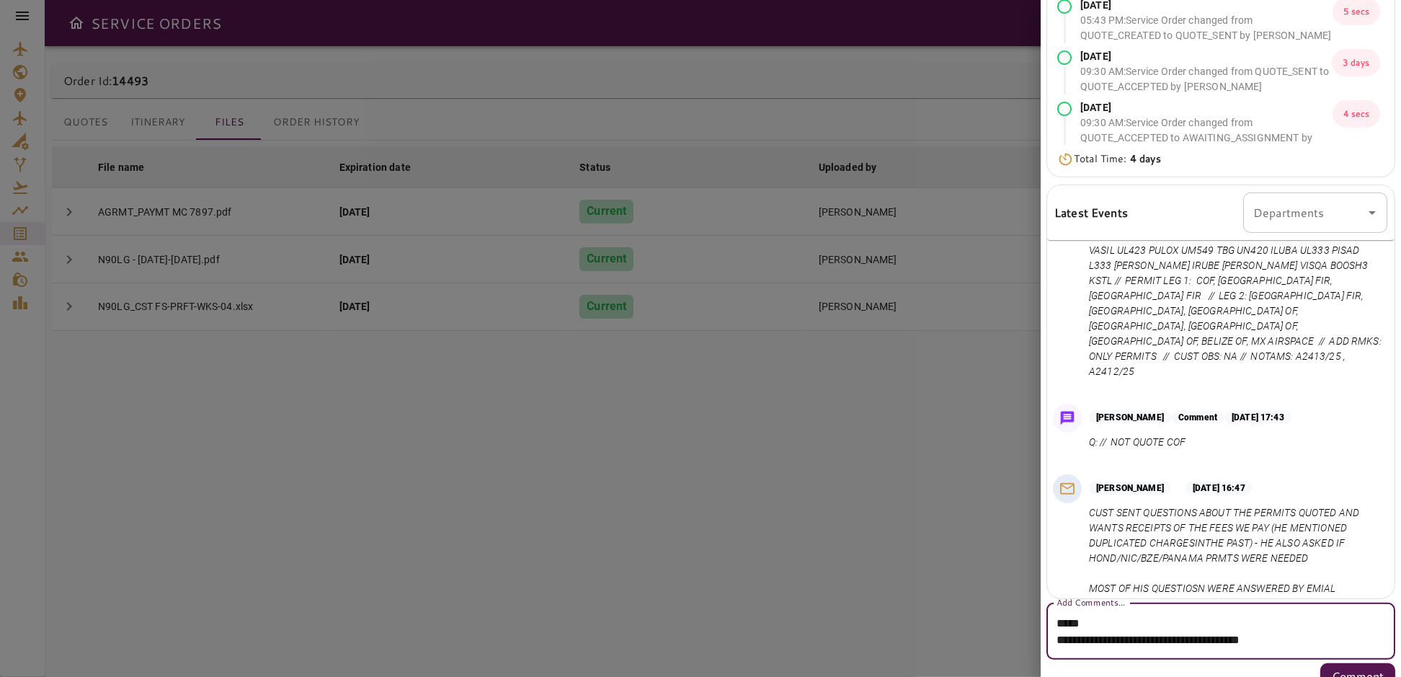
click at [1279, 641] on textarea "**********" at bounding box center [1215, 631] width 318 height 33
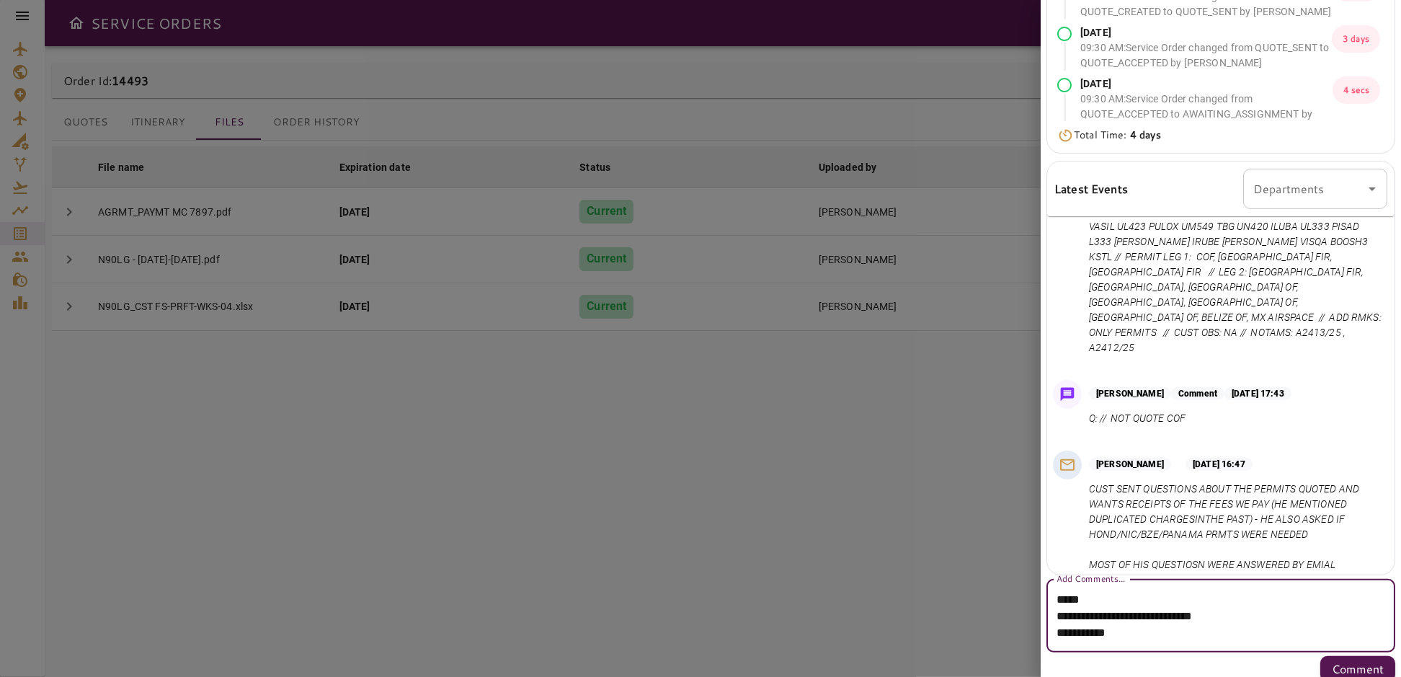
scroll to position [278, 0]
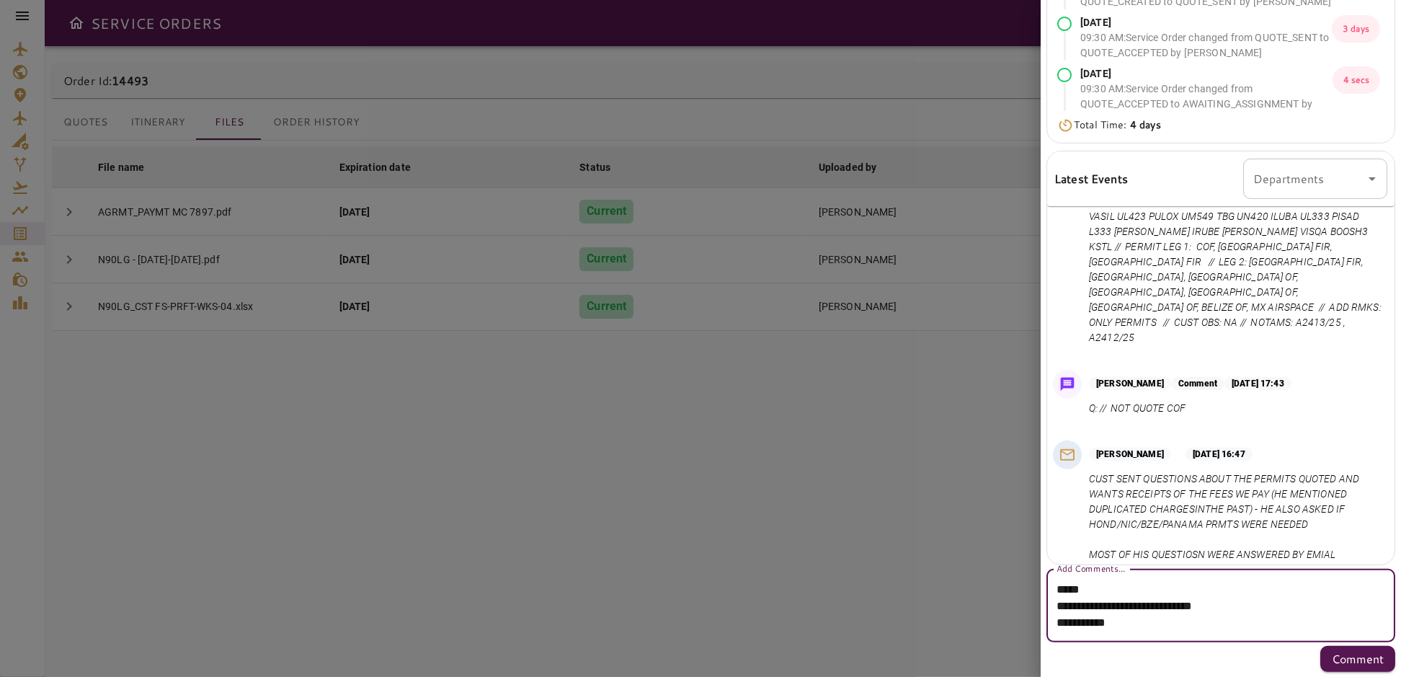
click at [1094, 605] on textarea "**********" at bounding box center [1215, 606] width 318 height 50
click at [1059, 623] on textarea "**********" at bounding box center [1215, 606] width 318 height 50
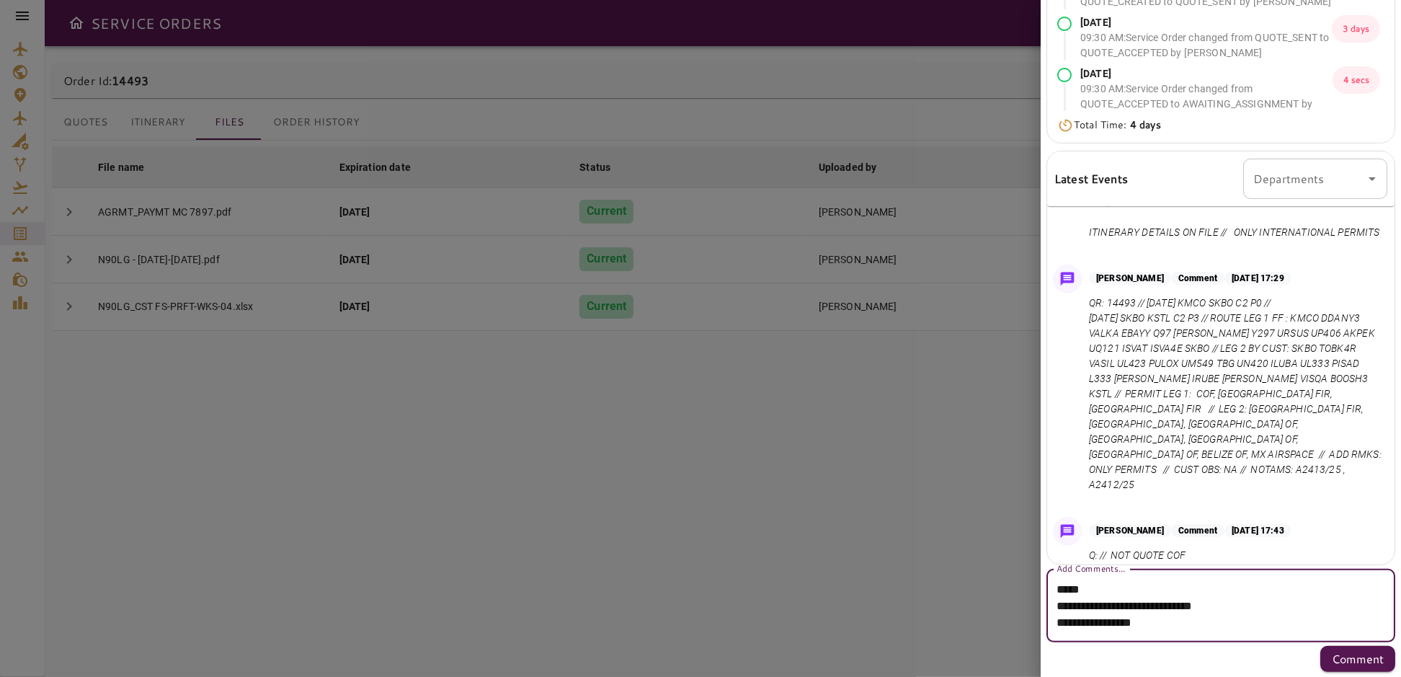
scroll to position [744, 0]
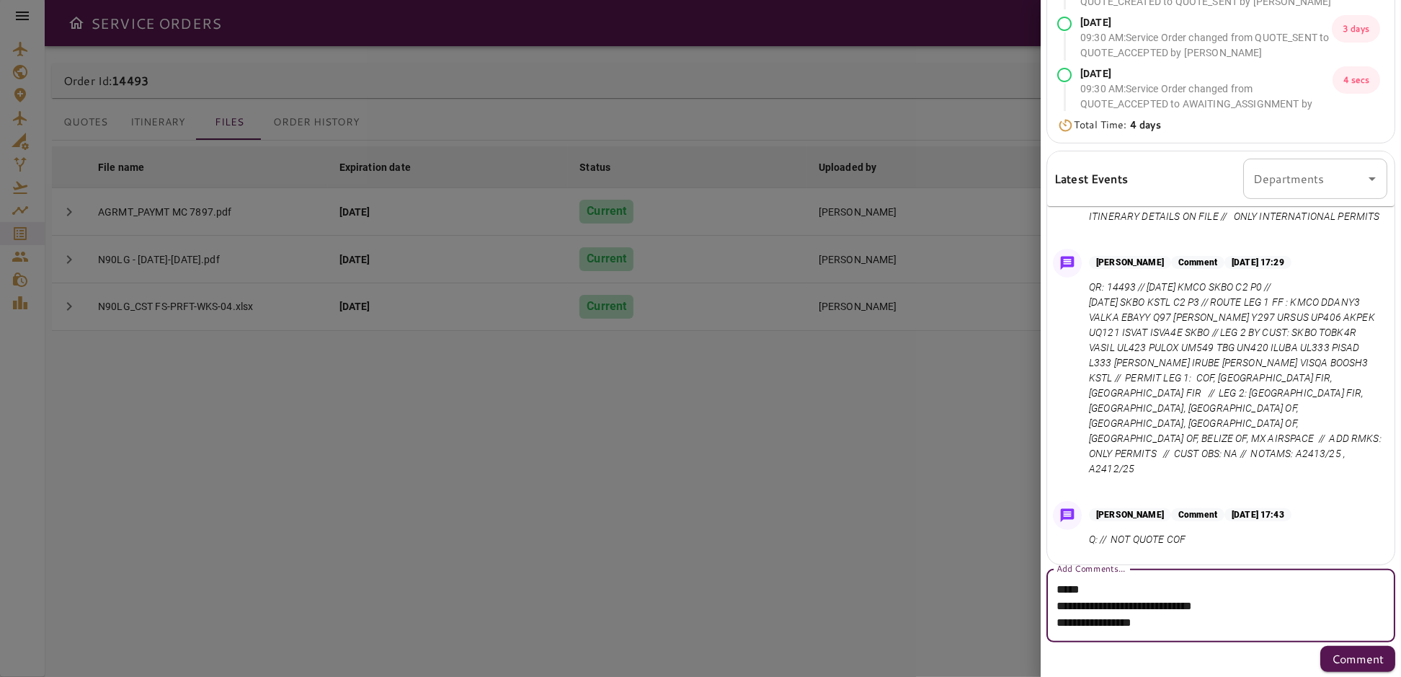
click at [1174, 623] on textarea "**********" at bounding box center [1215, 606] width 318 height 50
click at [1190, 623] on textarea "**********" at bounding box center [1215, 606] width 318 height 50
click at [1183, 625] on textarea "**********" at bounding box center [1215, 606] width 318 height 50
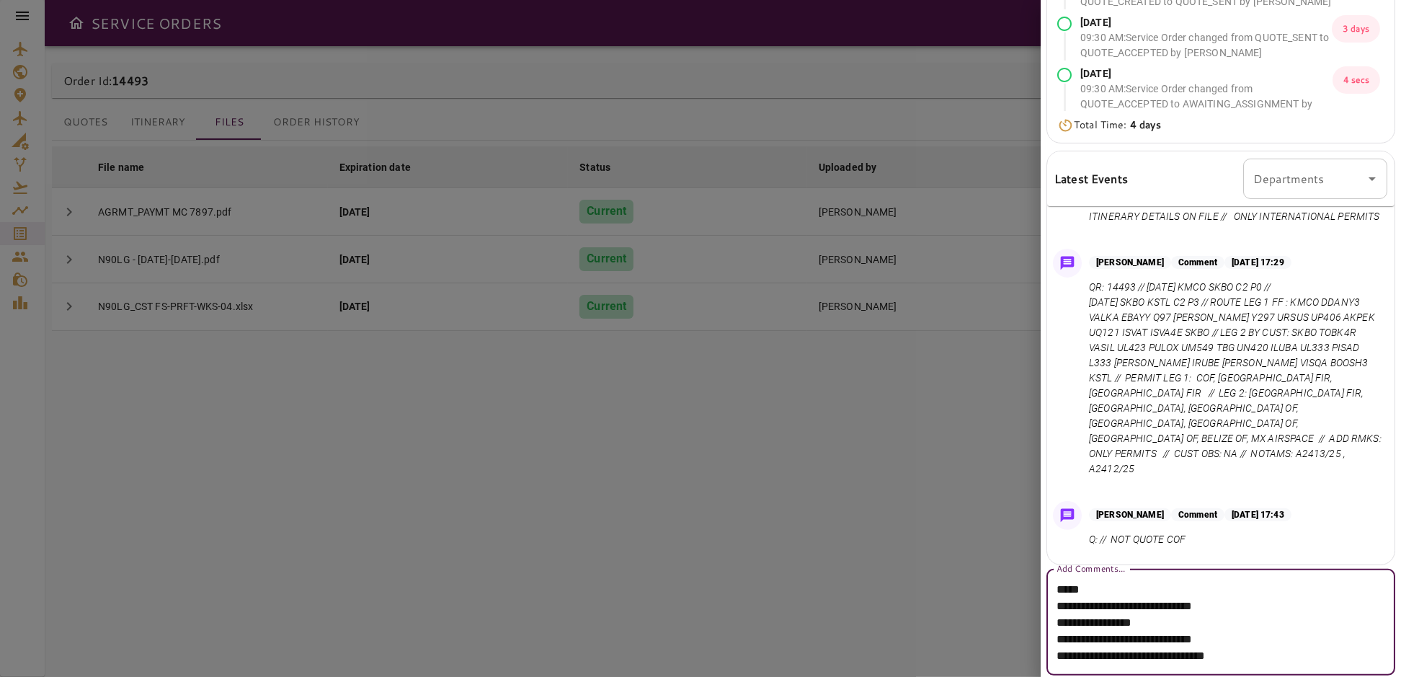
scroll to position [311, 0]
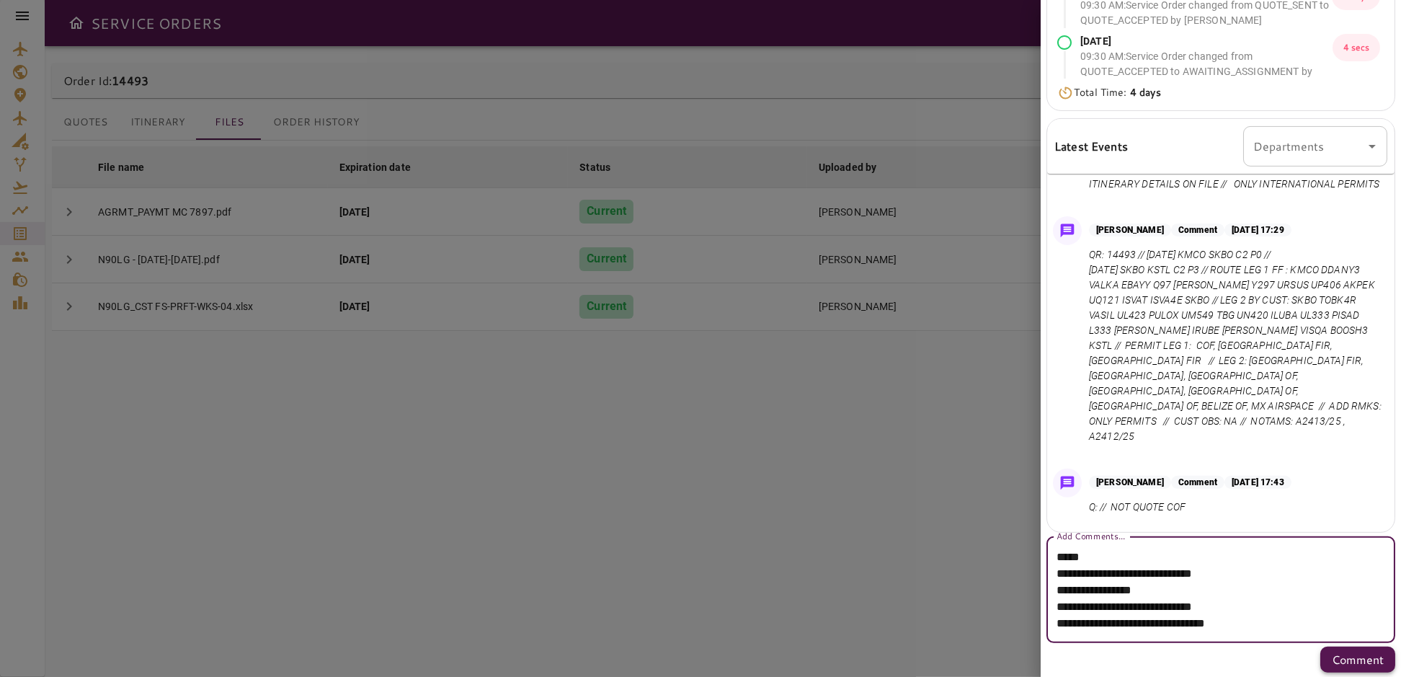
type textarea "**********"
click at [1335, 659] on p "Comment" at bounding box center [1358, 659] width 52 height 17
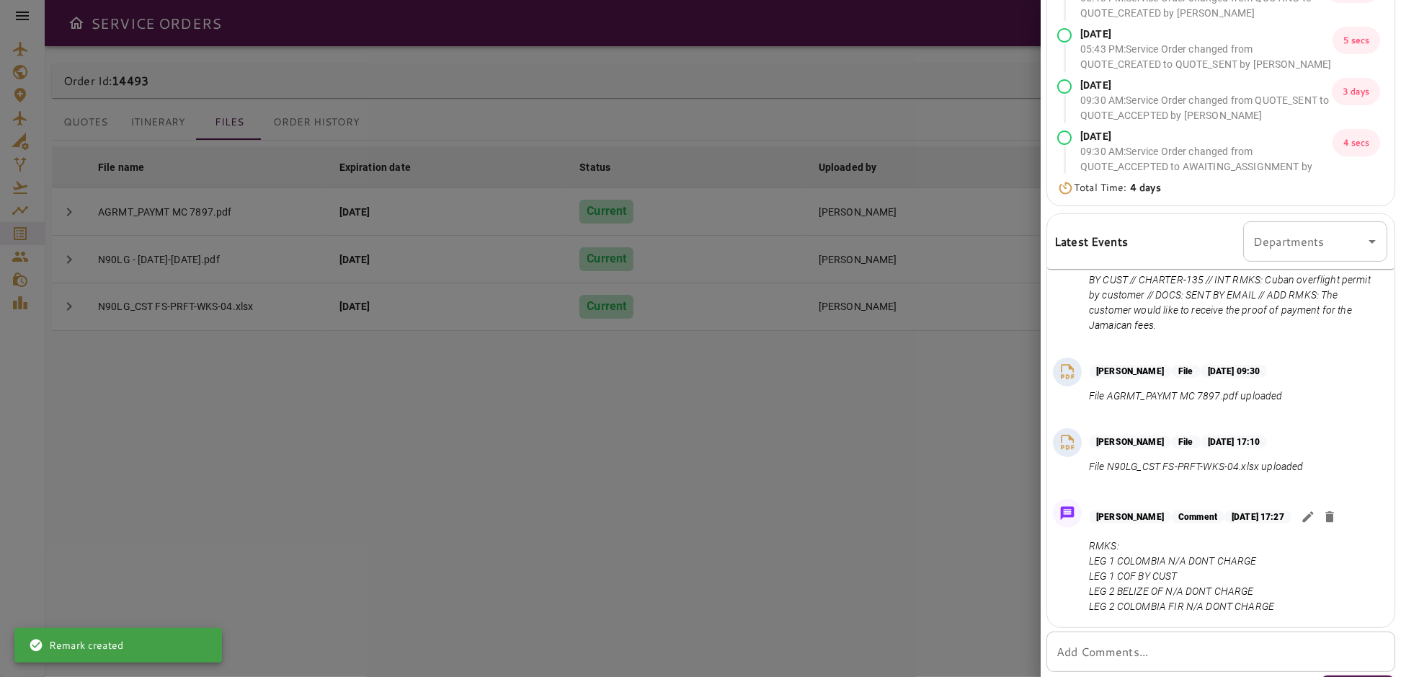
scroll to position [244, 0]
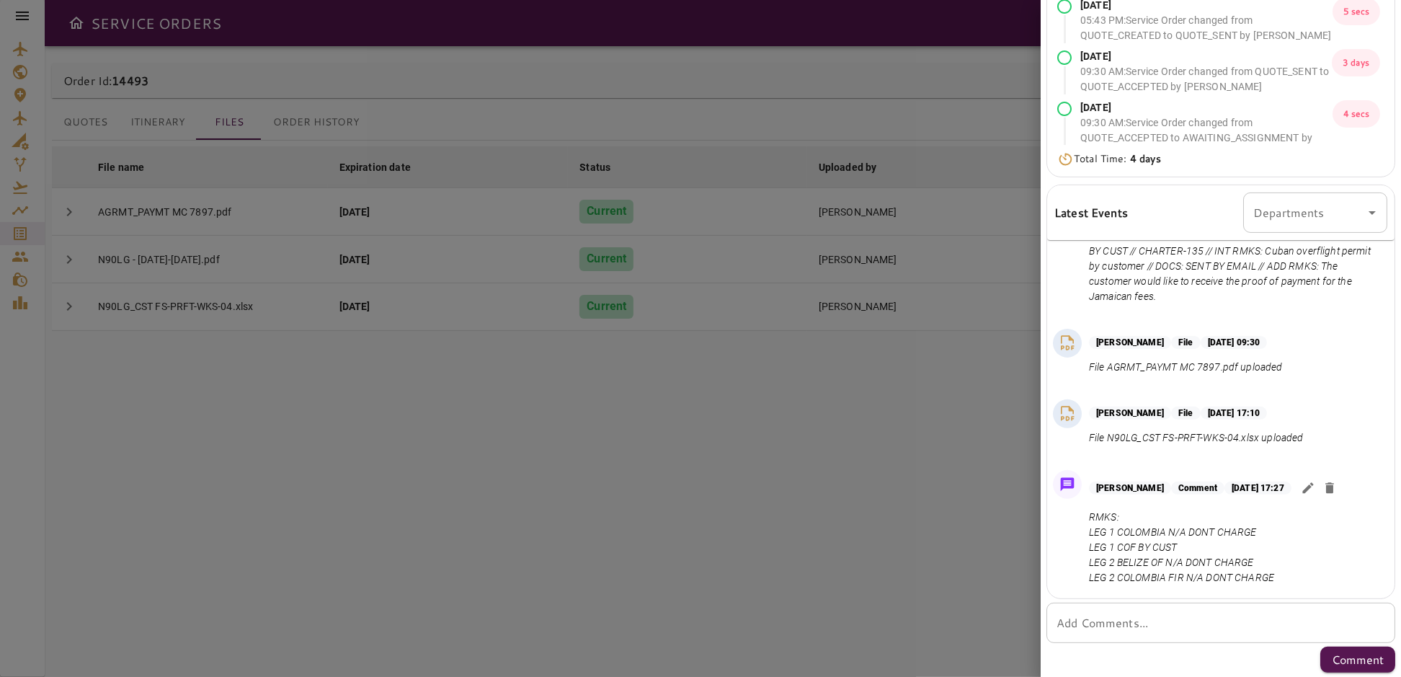
drag, startPoint x: 870, startPoint y: 380, endPoint x: 431, endPoint y: 222, distance: 466.6
click at [863, 383] on div at bounding box center [700, 338] width 1401 height 677
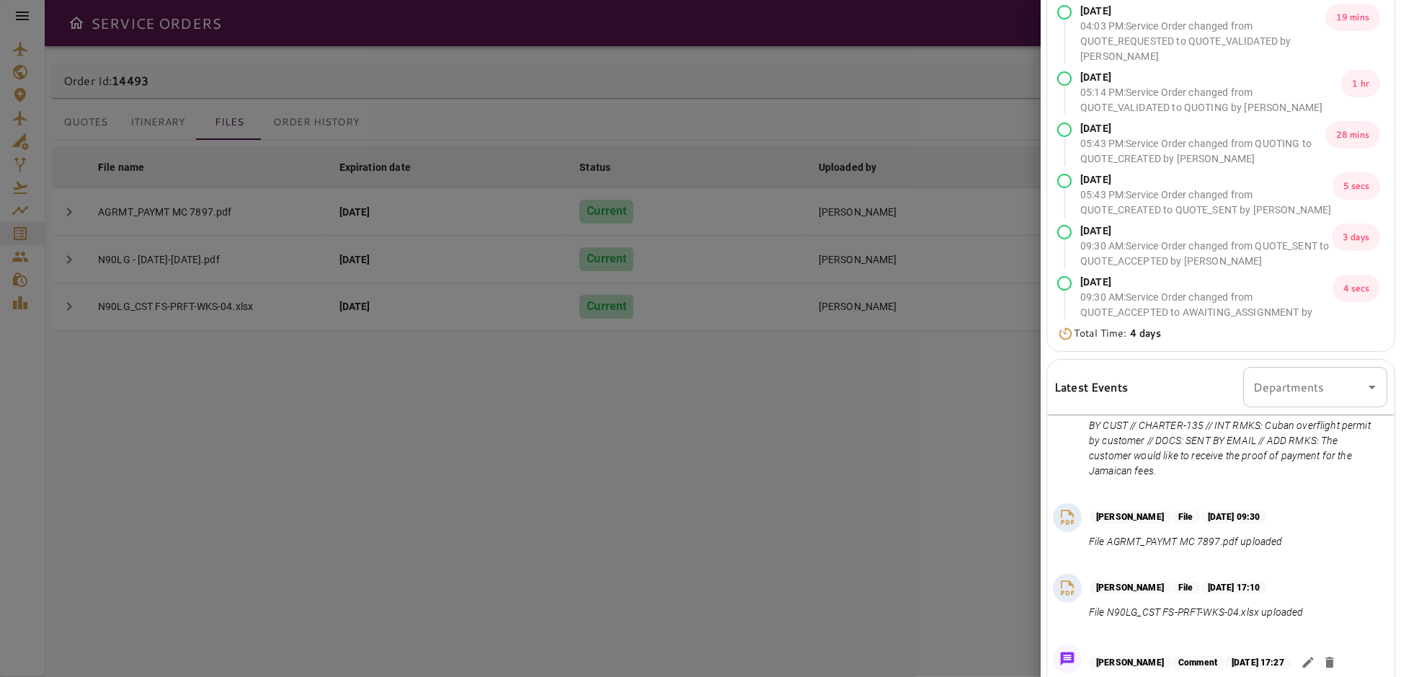
scroll to position [0, 0]
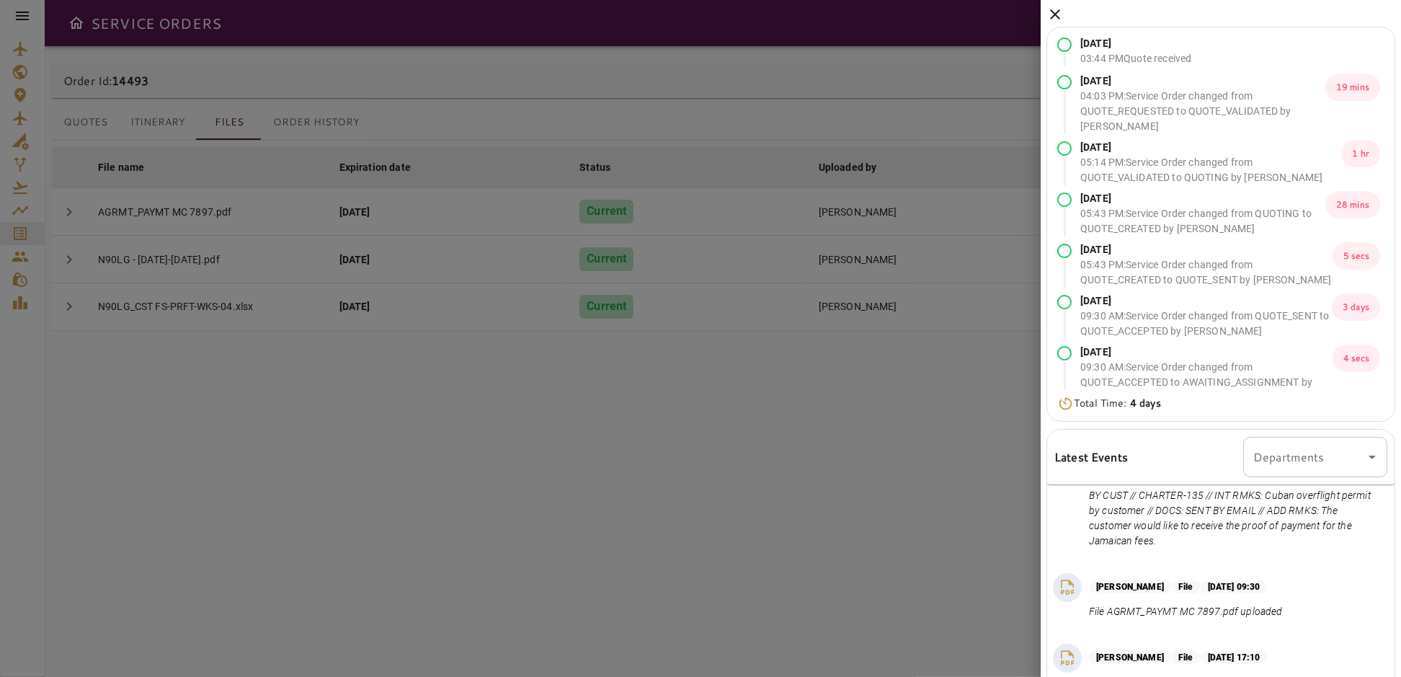
click at [1048, 14] on icon at bounding box center [1054, 14] width 17 height 17
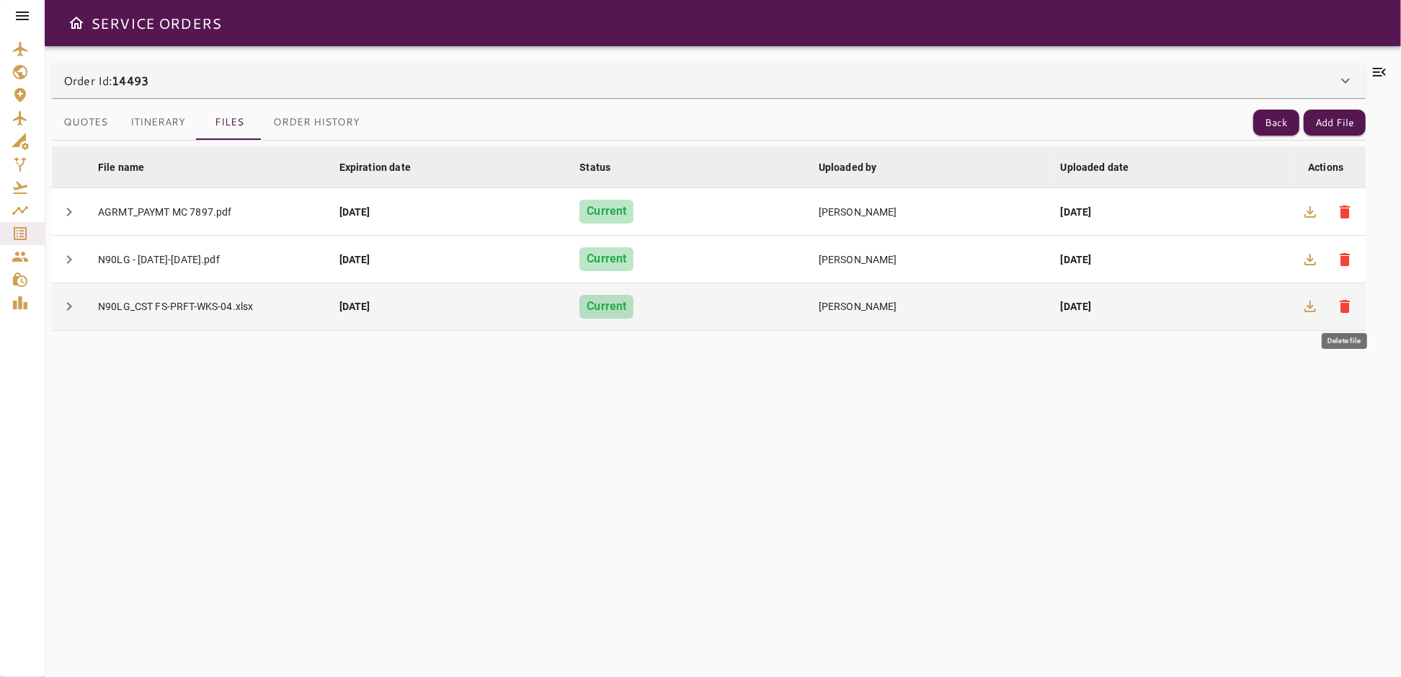
click at [1348, 304] on span "delete" at bounding box center [1344, 306] width 17 height 17
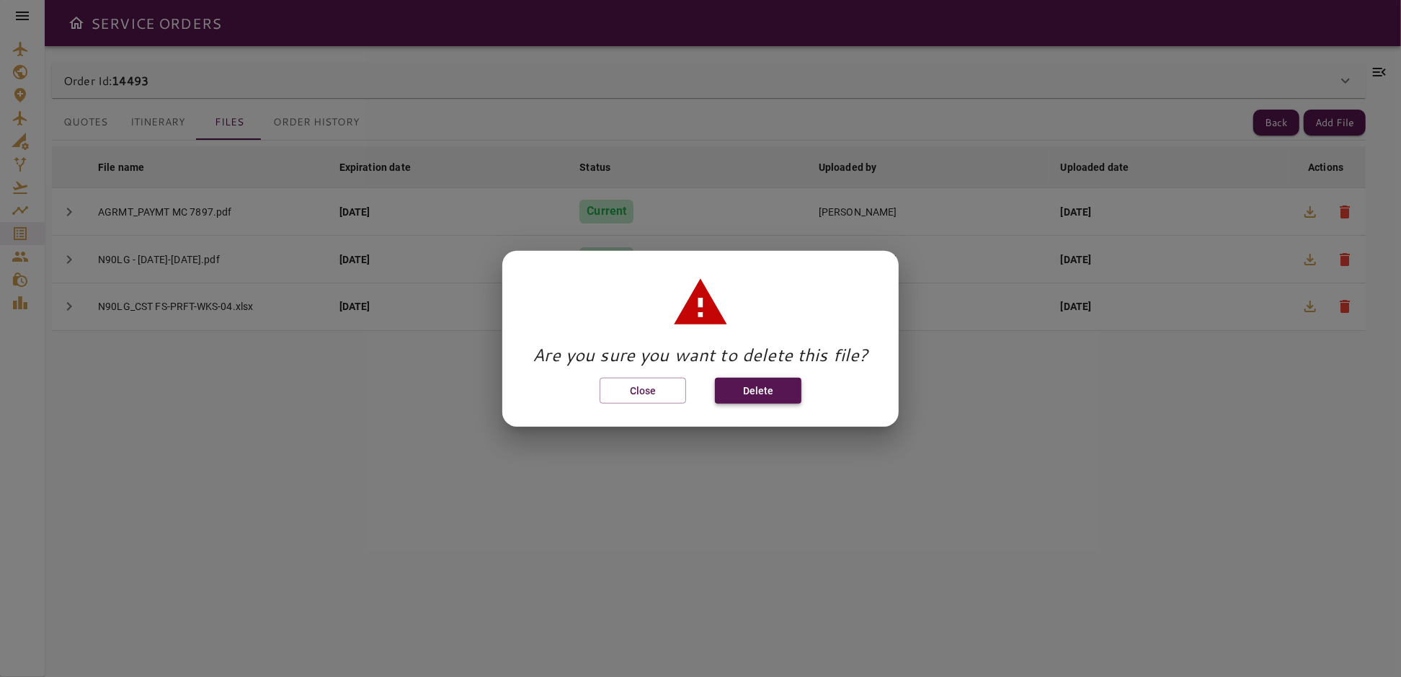
click at [777, 386] on button "Delete" at bounding box center [758, 390] width 86 height 27
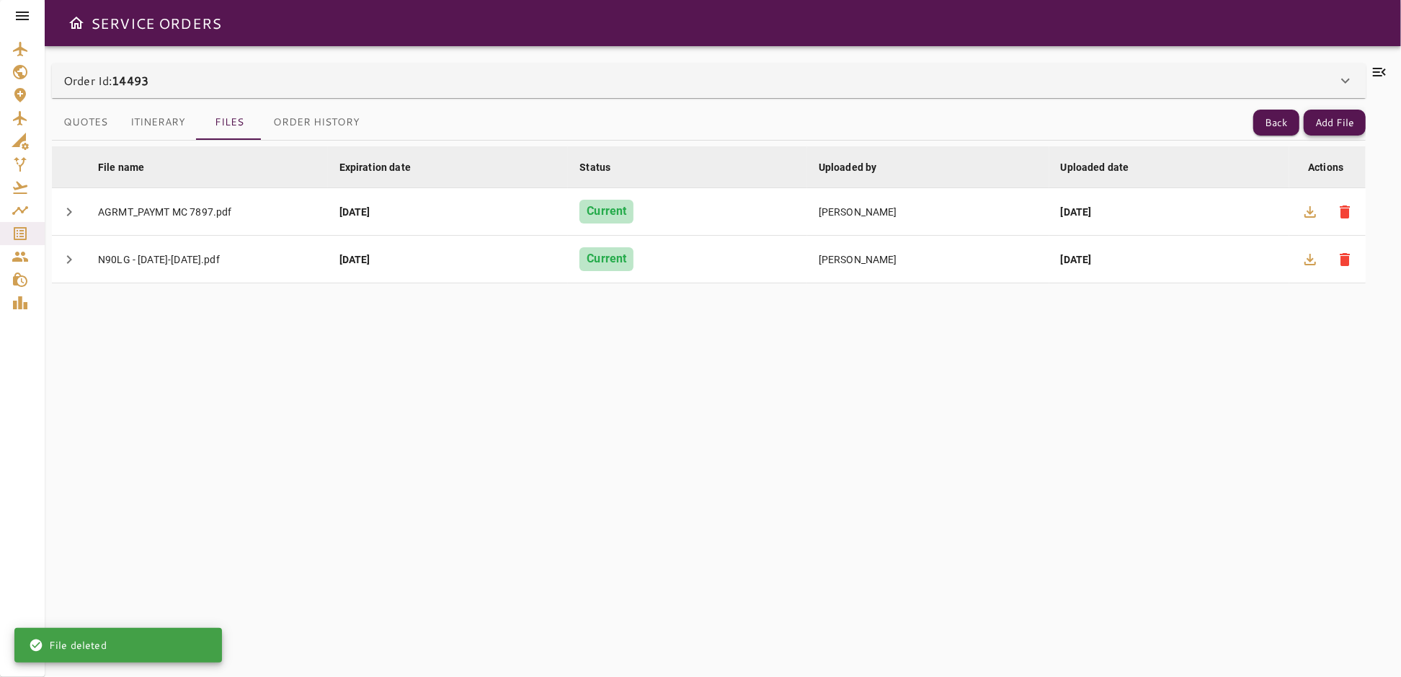
click at [1321, 124] on button "Add File" at bounding box center [1335, 123] width 62 height 27
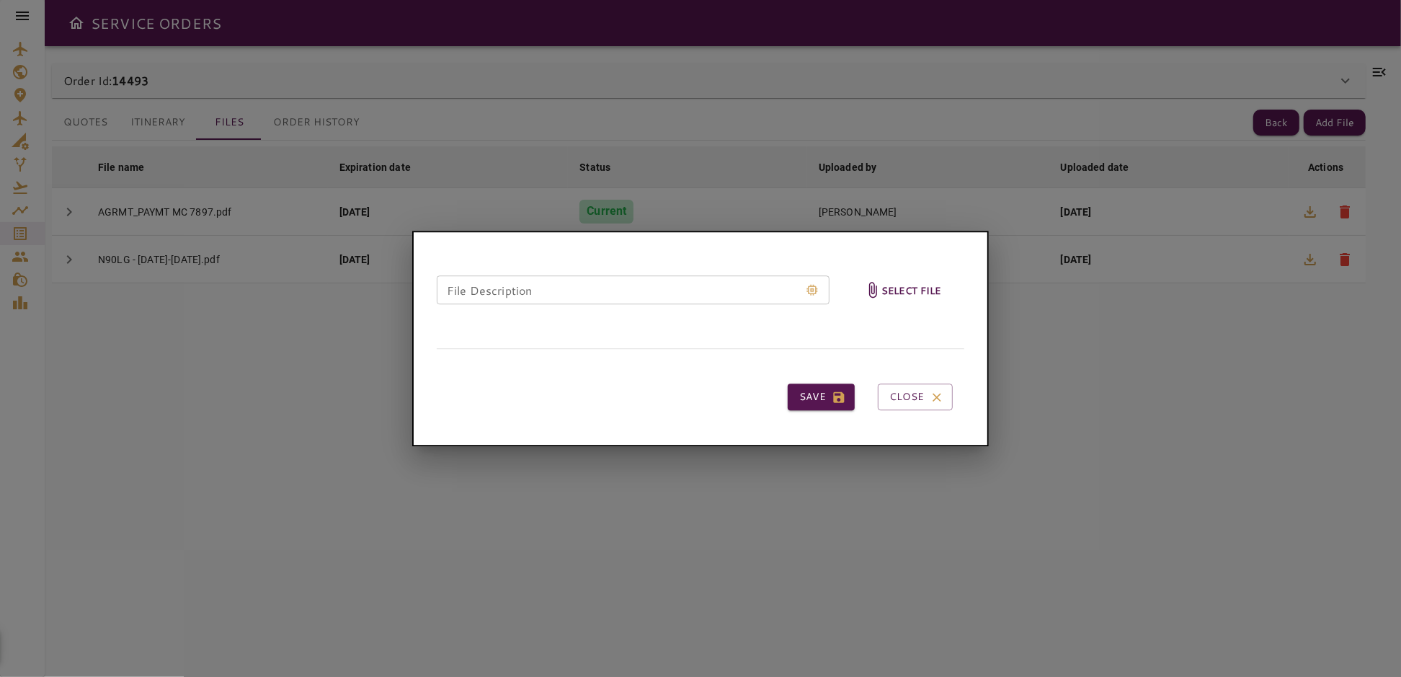
click at [897, 281] on span "Select file" at bounding box center [902, 290] width 89 height 71
click at [0, 0] on input "Select file" at bounding box center [0, 0] width 0 height 0
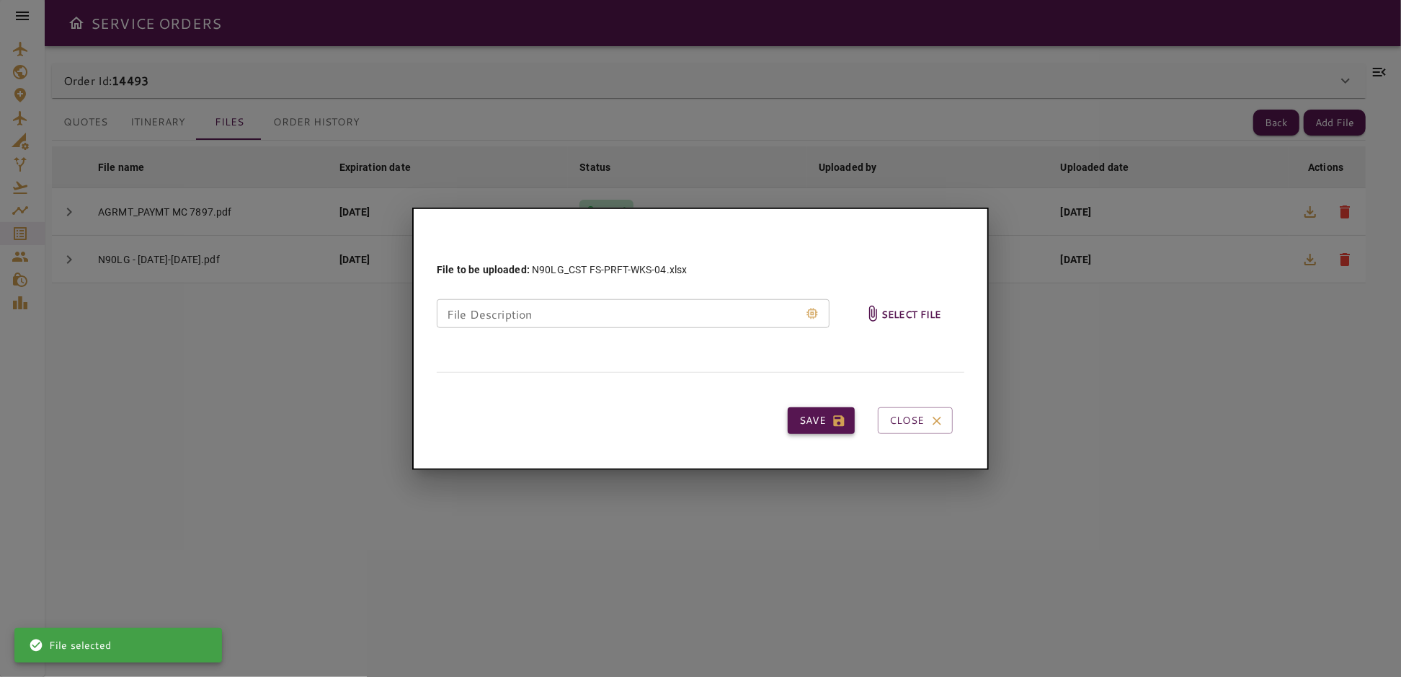
click at [808, 415] on button "Save" at bounding box center [821, 420] width 67 height 27
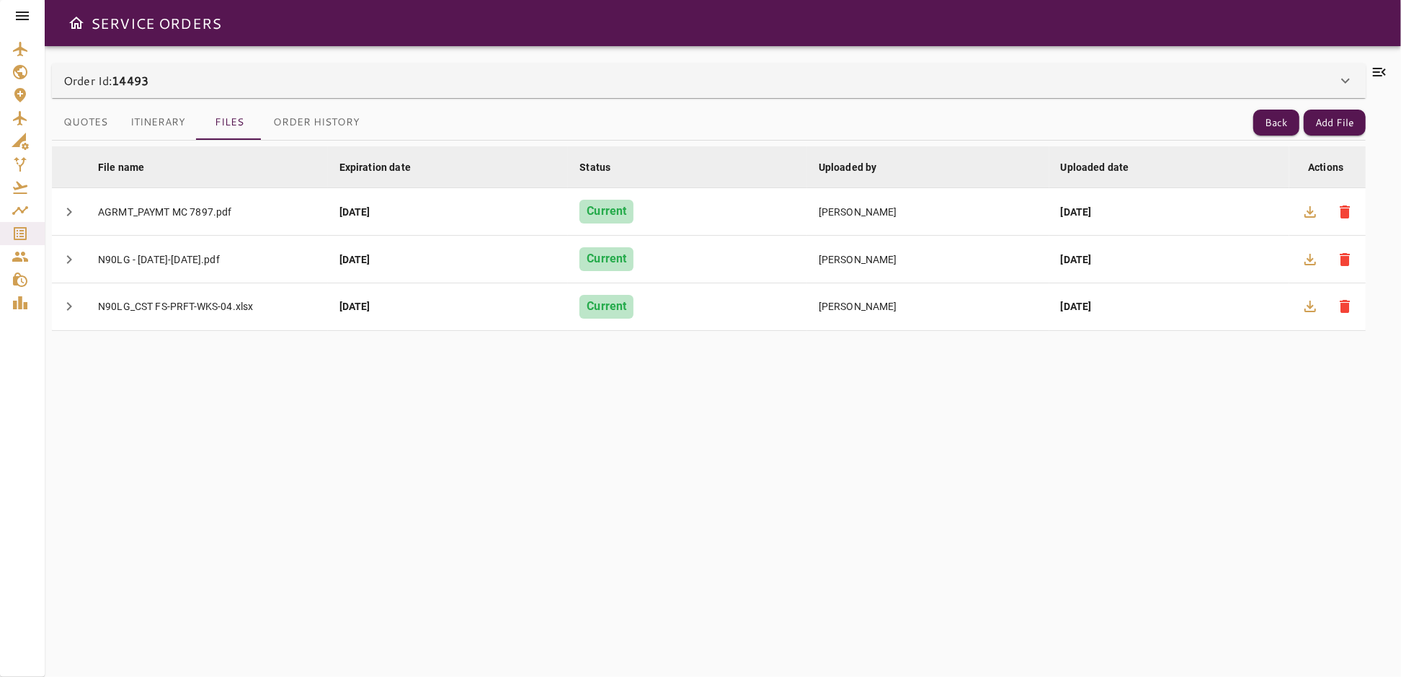
click at [1381, 66] on icon at bounding box center [1379, 71] width 17 height 17
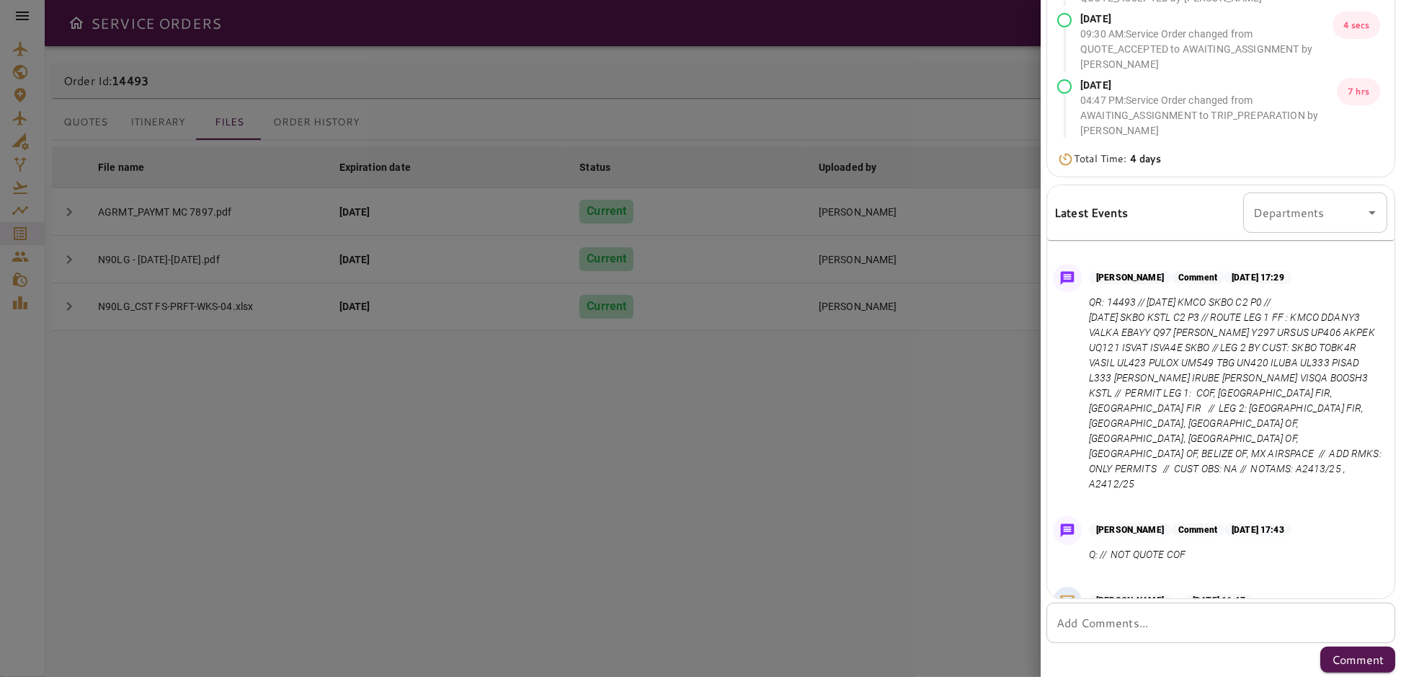
scroll to position [785, 0]
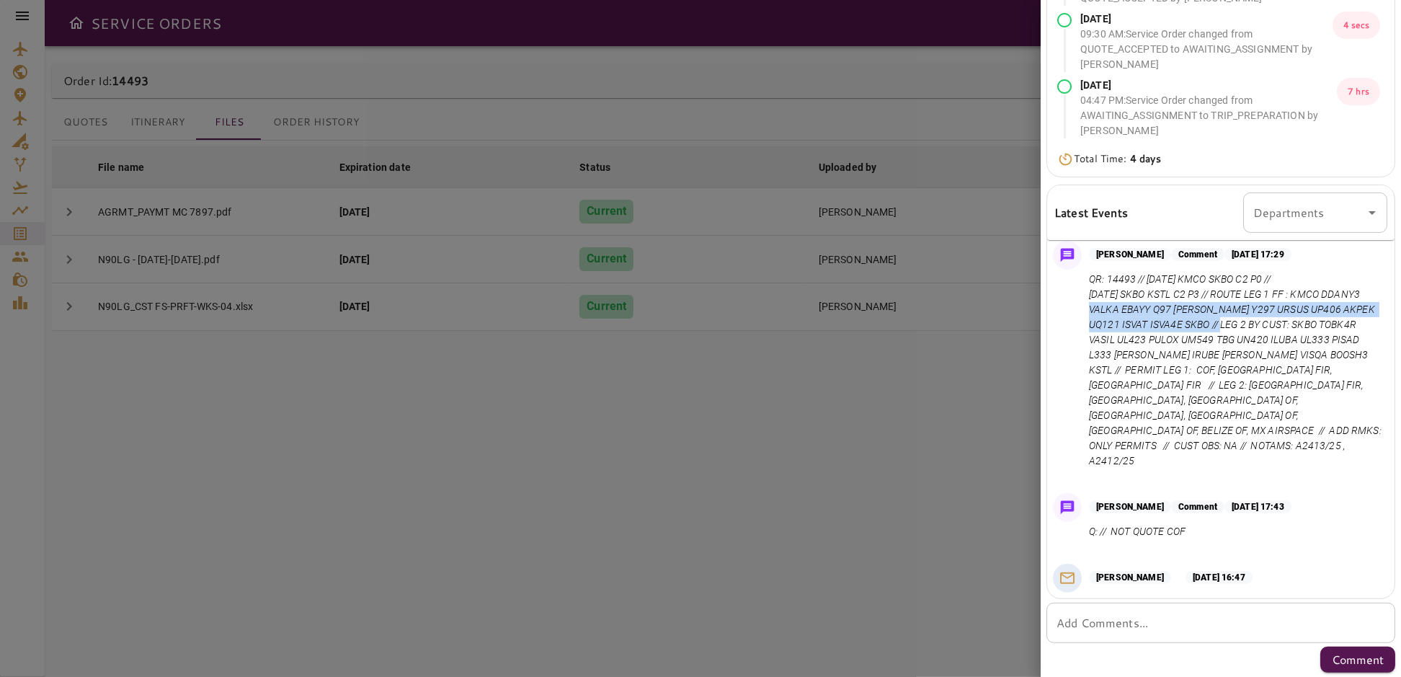
drag, startPoint x: 1324, startPoint y: 321, endPoint x: 1241, endPoint y: 353, distance: 89.0
click at [1241, 353] on p "QR: 14493 // [DATE] KMCO SKBO C2 P0 // [DATE] SKBO KSTL C2 P3 // ROUTE LEG 1 FF…" at bounding box center [1235, 370] width 293 height 197
copy p "KMCO DDANY3 VALKA EBAYY Q97 [PERSON_NAME] Y297 URSUS UP406 AKPEK UQ121 ISVAT IS…"
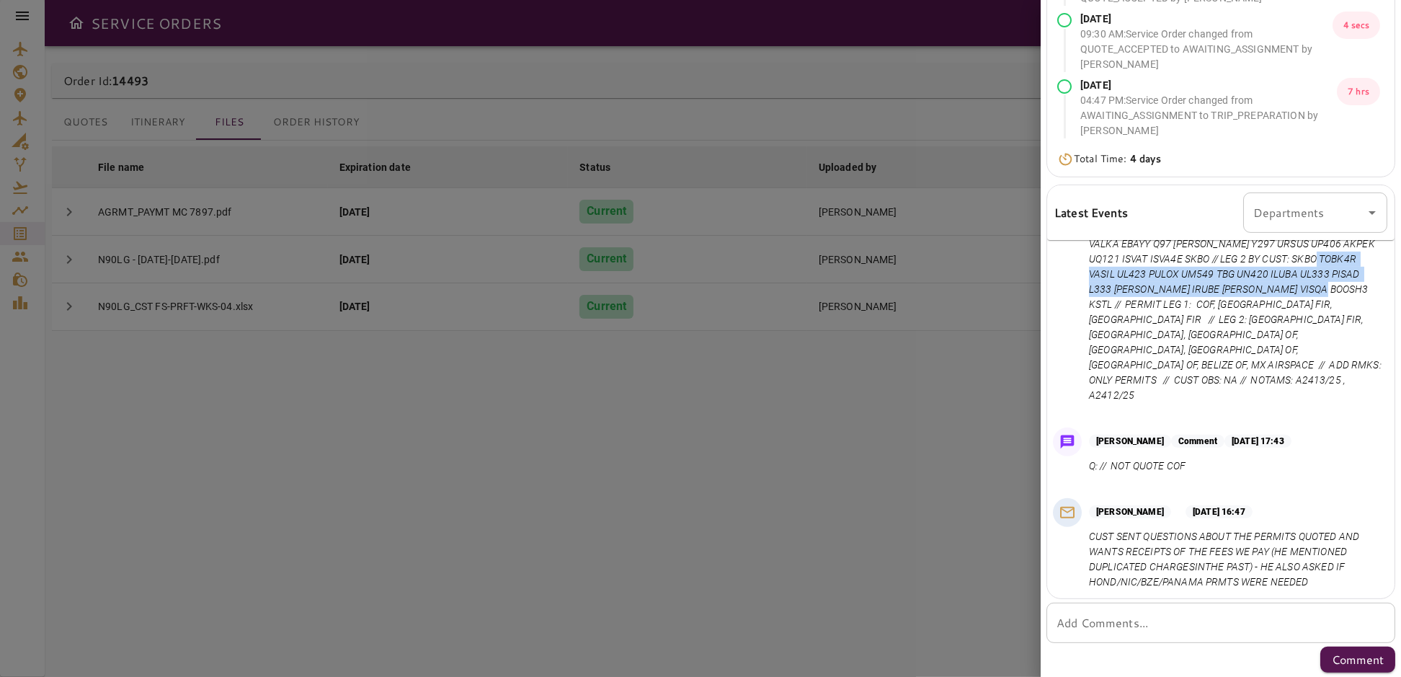
drag, startPoint x: 1329, startPoint y: 285, endPoint x: 1110, endPoint y: 331, distance: 223.2
click at [1110, 331] on p "QR: 14493 // [DATE] KMCO SKBO C2 P0 // [DATE] SKBO KSTL C2 P3 // ROUTE LEG 1 FF…" at bounding box center [1235, 304] width 293 height 197
copy p "SKBO TOBK4R VASIL UL423 PULOX UM549 TBG UN420 ILUBA UL333 PISAD L333 [PERSON_NA…"
